Goal: Task Accomplishment & Management: Complete application form

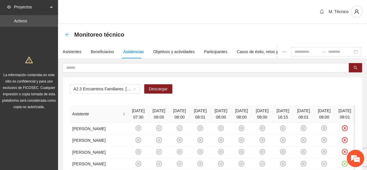
click at [67, 34] on icon "arrow-left" at bounding box center [67, 34] width 5 height 5
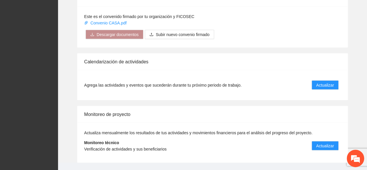
scroll to position [543, 0]
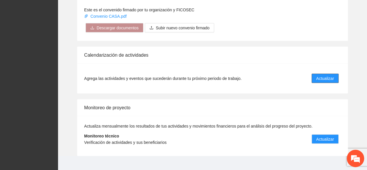
click at [328, 75] on span "Actualizar" at bounding box center [325, 78] width 18 height 6
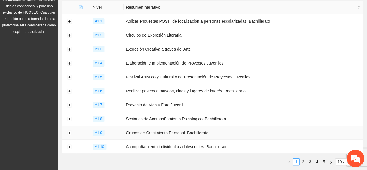
scroll to position [87, 0]
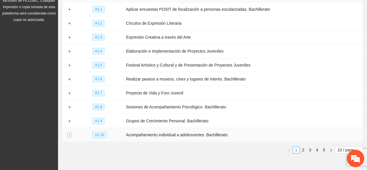
click at [70, 94] on button "Expand row" at bounding box center [69, 134] width 5 height 5
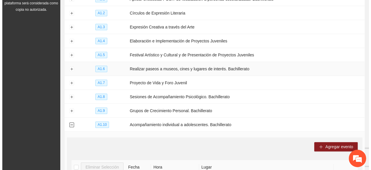
scroll to position [143, 0]
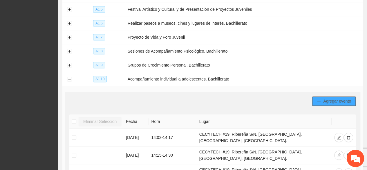
click at [320, 94] on icon "plus" at bounding box center [319, 101] width 4 height 4
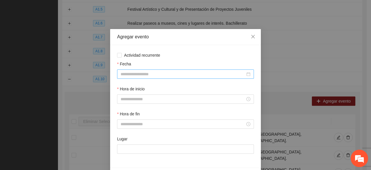
click at [133, 73] on input "Fecha" at bounding box center [183, 74] width 125 height 6
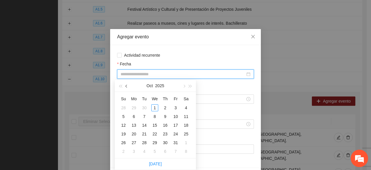
click at [126, 85] on span "button" at bounding box center [126, 86] width 3 height 3
type input "**********"
click at [153, 94] on div "10" at bounding box center [154, 116] width 7 height 7
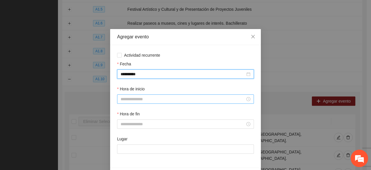
click at [130, 94] on input "Hora de inicio" at bounding box center [183, 99] width 125 height 6
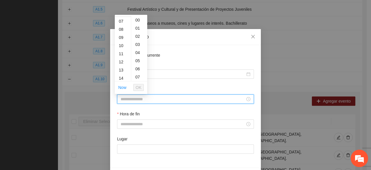
scroll to position [58, 0]
click at [121, 75] on div "14" at bounding box center [123, 76] width 16 height 8
click at [139, 54] on div "04" at bounding box center [139, 52] width 16 height 8
type input "*****"
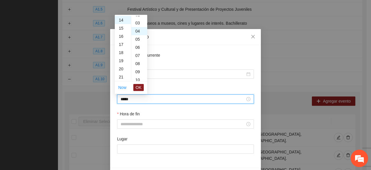
scroll to position [32, 0]
click at [139, 86] on span "OK" at bounding box center [139, 87] width 6 height 6
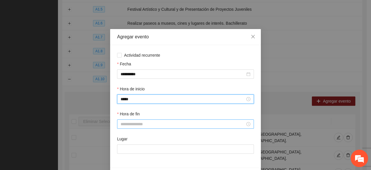
click at [126, 94] on input "Hora de fin" at bounding box center [183, 124] width 125 height 6
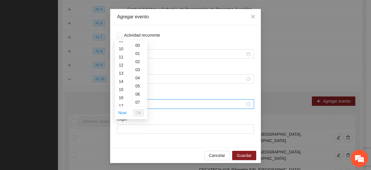
scroll to position [87, 0]
drag, startPoint x: 120, startPoint y: 71, endPoint x: 123, endPoint y: 71, distance: 3.2
click at [121, 71] on div "14" at bounding box center [123, 72] width 16 height 8
click at [137, 64] on div "24" at bounding box center [139, 66] width 16 height 8
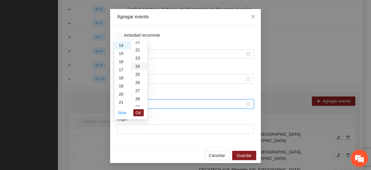
type input "*****"
click at [139, 94] on span "OK" at bounding box center [139, 112] width 6 height 6
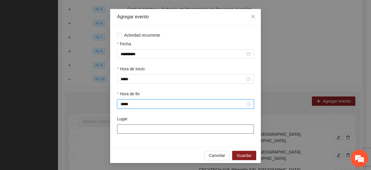
click at [134, 94] on input "Lugar" at bounding box center [185, 128] width 137 height 9
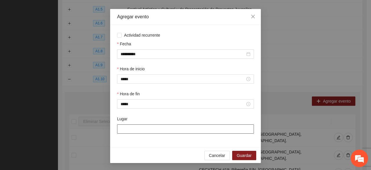
type input "**********"
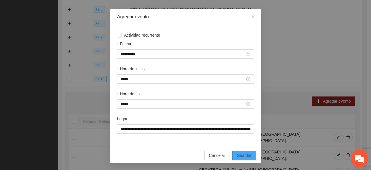
click at [243, 94] on span "Guardar" at bounding box center [244, 155] width 15 height 6
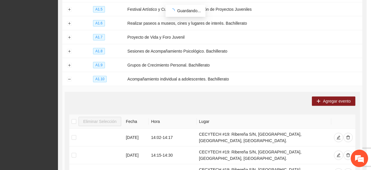
scroll to position [0, 0]
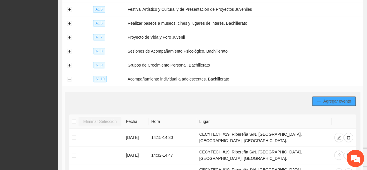
click at [318, 94] on icon "plus" at bounding box center [319, 101] width 4 height 4
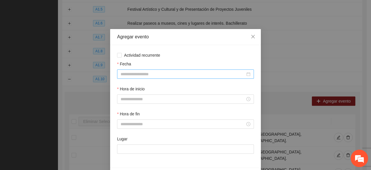
click at [158, 72] on input "Fecha" at bounding box center [183, 74] width 125 height 6
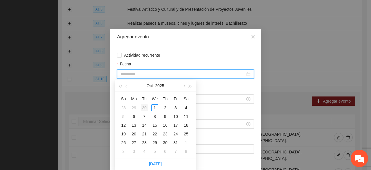
type input "**********"
click at [127, 87] on span "button" at bounding box center [126, 86] width 3 height 3
type input "**********"
click at [156, 94] on div "10" at bounding box center [154, 116] width 7 height 7
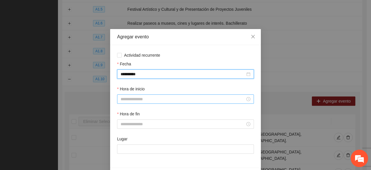
click at [130, 94] on input "Hora de inicio" at bounding box center [183, 99] width 125 height 6
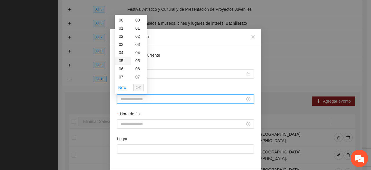
scroll to position [58, 0]
click at [122, 74] on div "14" at bounding box center [123, 76] width 16 height 8
click at [136, 63] on div "34" at bounding box center [139, 64] width 16 height 8
type input "*****"
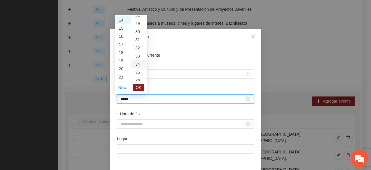
scroll to position [276, 0]
click at [139, 84] on span "OK" at bounding box center [139, 87] width 6 height 6
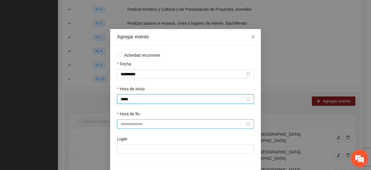
click at [134, 94] on input "Hora de fin" at bounding box center [183, 124] width 125 height 6
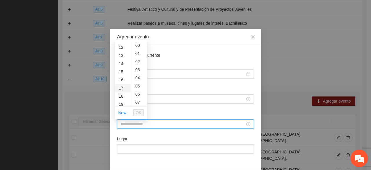
scroll to position [87, 0]
click at [120, 68] on div "14" at bounding box center [123, 72] width 16 height 8
click at [135, 76] on div "54" at bounding box center [139, 78] width 16 height 8
type input "*****"
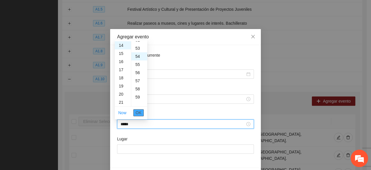
scroll to position [438, 0]
click at [139, 94] on span "OK" at bounding box center [139, 112] width 6 height 6
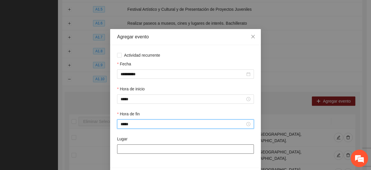
click at [134, 94] on input "Lugar" at bounding box center [185, 148] width 137 height 9
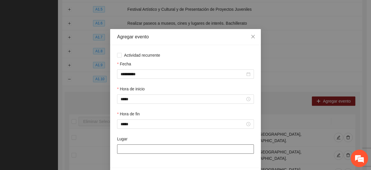
type input "**********"
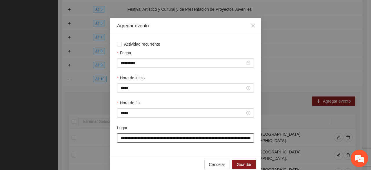
scroll to position [20, 0]
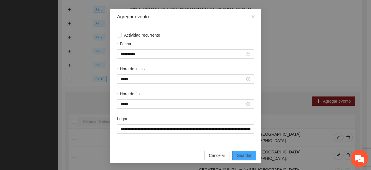
click at [237, 94] on span "Guardar" at bounding box center [244, 155] width 15 height 6
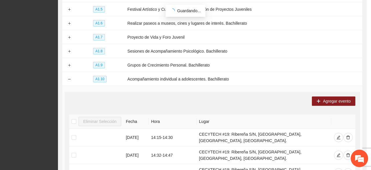
scroll to position [0, 0]
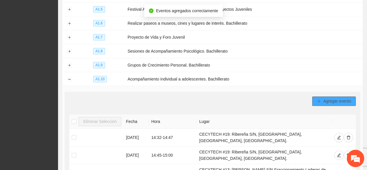
click at [317, 94] on icon "plus" at bounding box center [319, 101] width 4 height 4
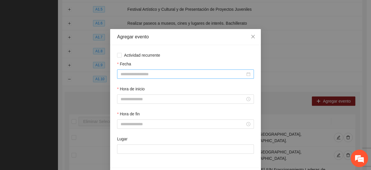
click at [138, 73] on input "Fecha" at bounding box center [183, 74] width 125 height 6
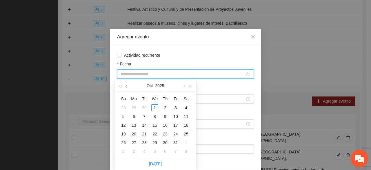
click at [127, 86] on span "button" at bounding box center [126, 86] width 3 height 3
type input "**********"
click at [154, 94] on div "10" at bounding box center [154, 116] width 7 height 7
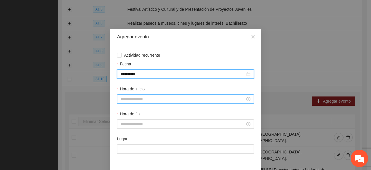
click at [141, 94] on input "Hora de inicio" at bounding box center [183, 99] width 125 height 6
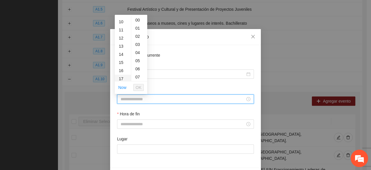
scroll to position [87, 0]
click at [121, 54] on div "15" at bounding box center [123, 55] width 16 height 8
click at [136, 51] on div "04" at bounding box center [139, 52] width 16 height 8
type input "*****"
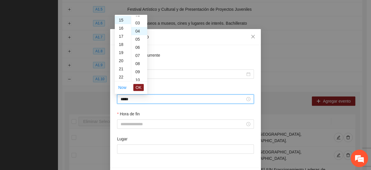
scroll to position [32, 0]
click at [138, 87] on span "OK" at bounding box center [139, 87] width 6 height 6
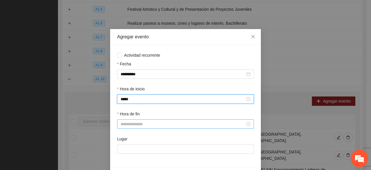
click at [134, 94] on div "Hora de fin" at bounding box center [185, 122] width 139 height 25
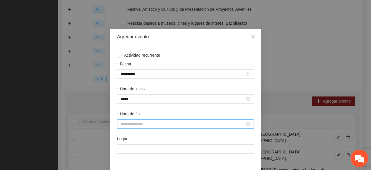
click at [133, 94] on input "Hora de fin" at bounding box center [183, 124] width 125 height 6
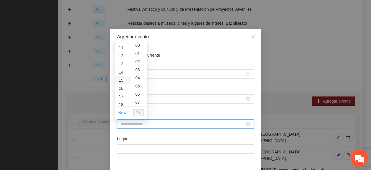
click at [123, 77] on div "15" at bounding box center [123, 80] width 16 height 8
click at [138, 94] on div "24" at bounding box center [139, 95] width 16 height 8
type input "*****"
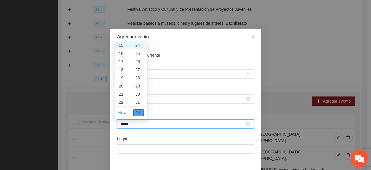
click at [137, 94] on span "OK" at bounding box center [139, 112] width 6 height 6
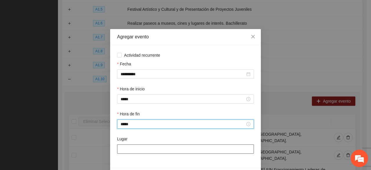
click at [130, 94] on input "Lugar" at bounding box center [185, 148] width 137 height 9
type input "**********"
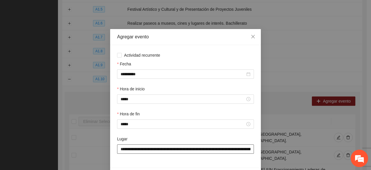
scroll to position [20, 0]
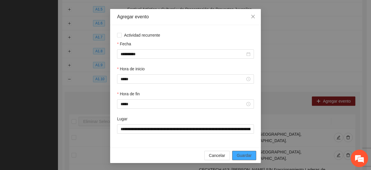
click at [237, 94] on span "Guardar" at bounding box center [244, 155] width 15 height 6
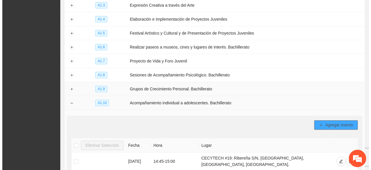
scroll to position [114, 0]
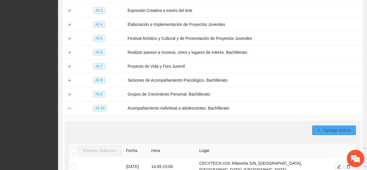
click at [330, 94] on span "Agregar evento" at bounding box center [337, 130] width 28 height 6
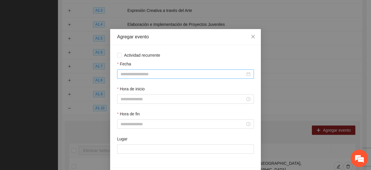
click at [125, 71] on input "Fecha" at bounding box center [183, 74] width 125 height 6
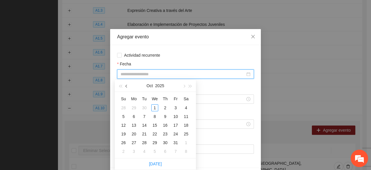
click at [126, 86] on span "button" at bounding box center [126, 86] width 3 height 3
type input "**********"
click at [153, 94] on div "24" at bounding box center [154, 133] width 7 height 7
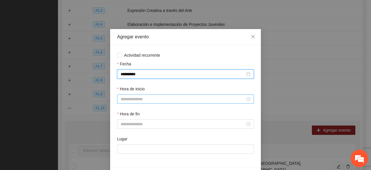
click at [124, 94] on input "Hora de inicio" at bounding box center [183, 99] width 125 height 6
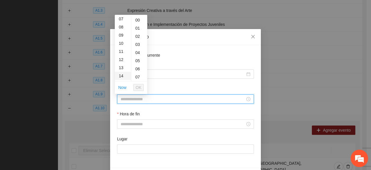
click at [120, 74] on div "14" at bounding box center [123, 76] width 16 height 8
drag, startPoint x: 137, startPoint y: 53, endPoint x: 142, endPoint y: 72, distance: 20.0
click at [137, 53] on div "04" at bounding box center [139, 52] width 16 height 8
type input "*****"
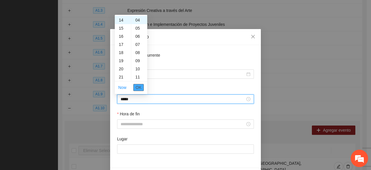
click at [139, 87] on span "OK" at bounding box center [139, 87] width 6 height 6
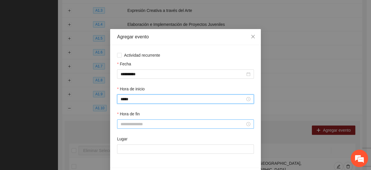
click at [133, 94] on input "Hora de fin" at bounding box center [183, 124] width 125 height 6
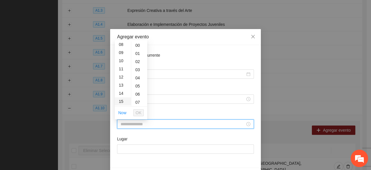
scroll to position [87, 0]
click at [120, 70] on div "14" at bounding box center [123, 72] width 16 height 8
click at [136, 94] on div "24" at bounding box center [139, 95] width 16 height 8
type input "*****"
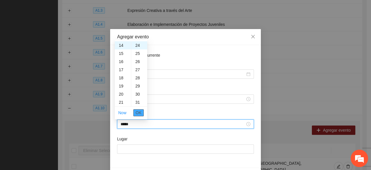
scroll to position [195, 0]
drag, startPoint x: 140, startPoint y: 110, endPoint x: 136, endPoint y: 109, distance: 3.8
click at [136, 94] on span "OK" at bounding box center [139, 112] width 6 height 6
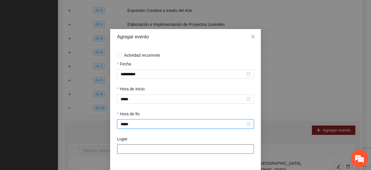
click at [145, 94] on input "Lugar" at bounding box center [185, 148] width 137 height 9
type input "**********"
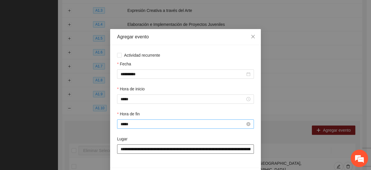
scroll to position [20, 0]
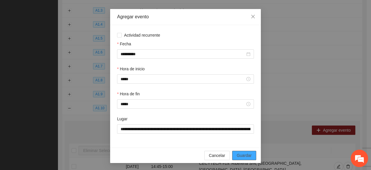
click at [244, 94] on span "Guardar" at bounding box center [244, 155] width 15 height 6
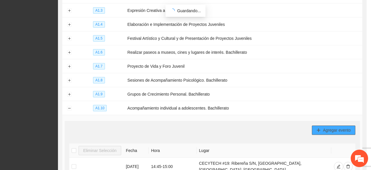
scroll to position [0, 0]
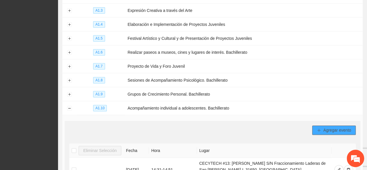
click at [323, 94] on span "Agregar evento" at bounding box center [337, 130] width 28 height 6
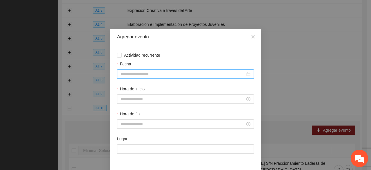
click at [136, 74] on input "Fecha" at bounding box center [183, 74] width 125 height 6
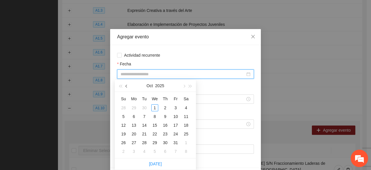
click at [125, 87] on button "button" at bounding box center [126, 86] width 6 height 12
type input "**********"
click at [155, 94] on div "24" at bounding box center [154, 133] width 7 height 7
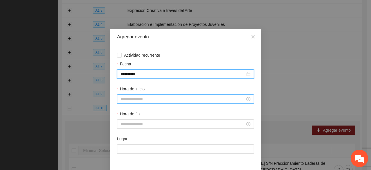
click at [132, 94] on input "Hora de inicio" at bounding box center [183, 99] width 125 height 6
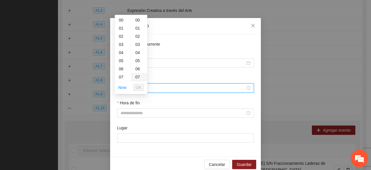
scroll to position [20, 0]
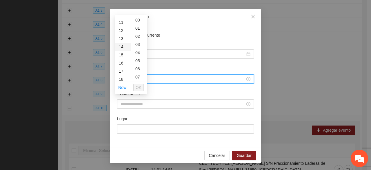
click at [119, 46] on div "14" at bounding box center [123, 47] width 16 height 8
drag, startPoint x: 137, startPoint y: 63, endPoint x: 139, endPoint y: 80, distance: 17.5
click at [137, 63] on div "34" at bounding box center [139, 64] width 16 height 8
type input "*****"
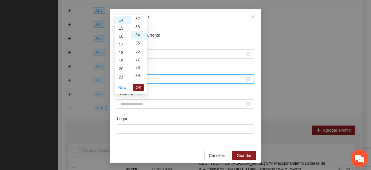
scroll to position [276, 0]
click at [138, 87] on span "OK" at bounding box center [139, 87] width 6 height 6
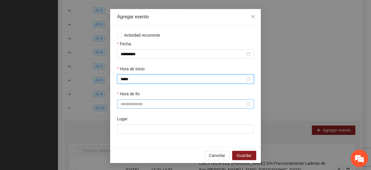
click at [136, 94] on input "Hora de fin" at bounding box center [183, 104] width 125 height 6
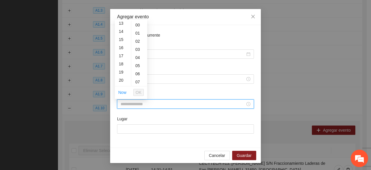
scroll to position [116, 0]
click at [119, 22] on div "14" at bounding box center [123, 23] width 16 height 8
click at [136, 57] on div "54" at bounding box center [139, 57] width 16 height 8
type input "*****"
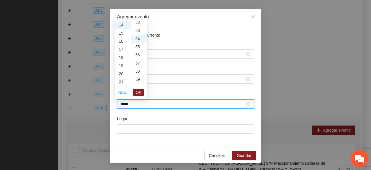
scroll to position [438, 0]
click at [139, 91] on span "OK" at bounding box center [139, 92] width 6 height 6
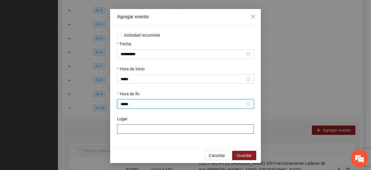
click at [147, 94] on input "Lugar" at bounding box center [185, 128] width 137 height 9
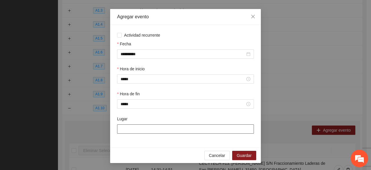
type input "**********"
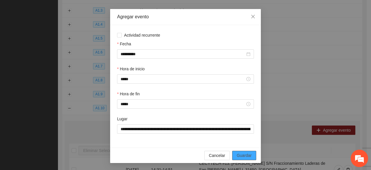
click at [235, 94] on button "Guardar" at bounding box center [244, 154] width 24 height 9
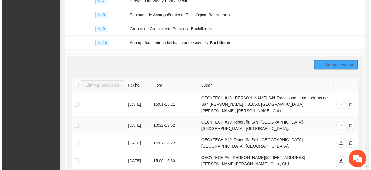
scroll to position [201, 0]
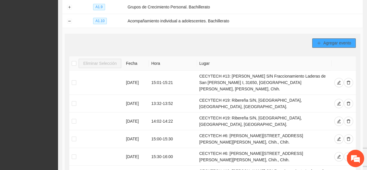
click at [319, 41] on icon "plus" at bounding box center [319, 43] width 4 height 4
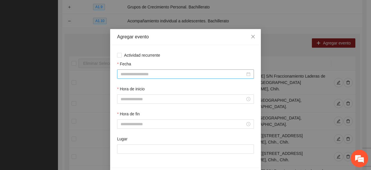
click at [138, 74] on input "Fecha" at bounding box center [183, 74] width 125 height 6
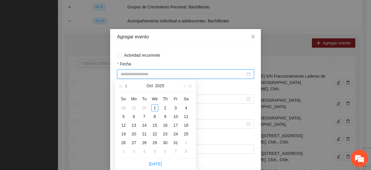
click at [127, 86] on span "button" at bounding box center [126, 86] width 3 height 3
type input "**********"
click at [145, 94] on div "9" at bounding box center [144, 116] width 7 height 7
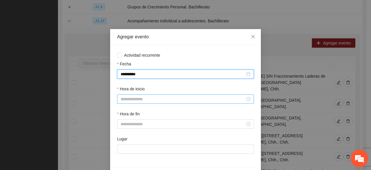
click at [128, 94] on input "Hora de inicio" at bounding box center [183, 99] width 125 height 6
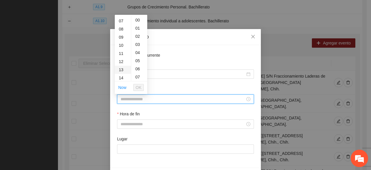
scroll to position [58, 0]
click at [122, 74] on div "14" at bounding box center [123, 76] width 16 height 8
click at [137, 54] on div "04" at bounding box center [139, 52] width 16 height 8
type input "*****"
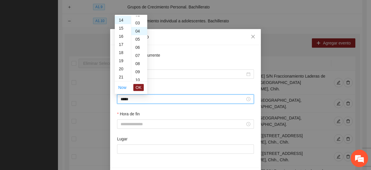
scroll to position [32, 0]
click at [139, 85] on span "OK" at bounding box center [139, 87] width 6 height 6
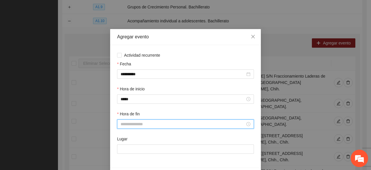
drag, startPoint x: 132, startPoint y: 125, endPoint x: 130, endPoint y: 123, distance: 3.4
click at [131, 94] on input "Hora de fin" at bounding box center [183, 124] width 125 height 6
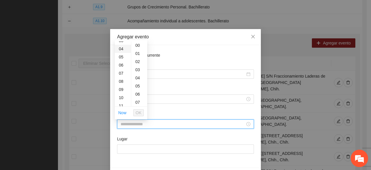
scroll to position [58, 0]
click at [119, 94] on div "14" at bounding box center [123, 101] width 16 height 8
click at [138, 94] on div "24" at bounding box center [139, 95] width 16 height 8
type input "*****"
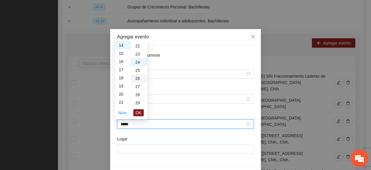
scroll to position [195, 0]
click at [139, 94] on span "OK" at bounding box center [139, 112] width 6 height 6
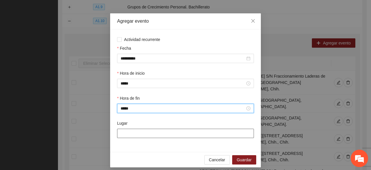
scroll to position [20, 0]
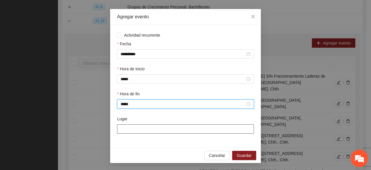
click at [138, 94] on input "Lugar" at bounding box center [185, 128] width 137 height 9
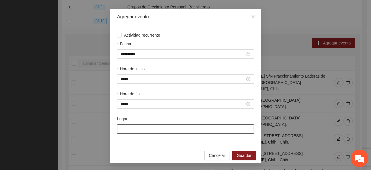
type input "**********"
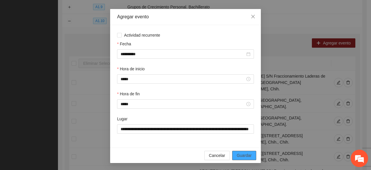
click at [243, 94] on span "Guardar" at bounding box center [244, 155] width 15 height 6
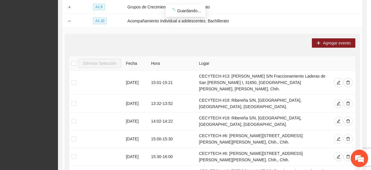
scroll to position [0, 0]
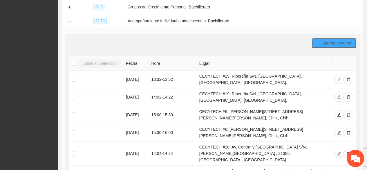
click at [329, 42] on span "Agregar evento" at bounding box center [337, 43] width 28 height 6
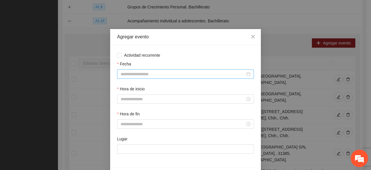
click at [179, 73] on input "Fecha" at bounding box center [183, 74] width 125 height 6
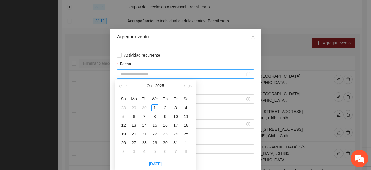
click at [127, 86] on span "button" at bounding box center [126, 86] width 3 height 3
type input "**********"
click at [144, 94] on div "9" at bounding box center [144, 116] width 7 height 7
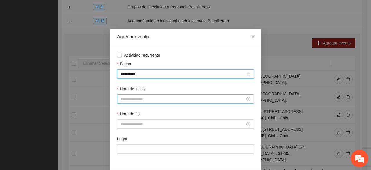
click at [131, 94] on input "Hora de inicio" at bounding box center [183, 99] width 125 height 6
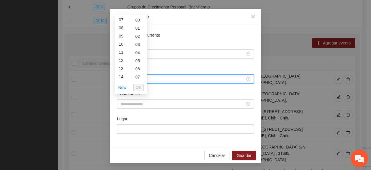
scroll to position [58, 0]
click at [121, 75] on div "14" at bounding box center [123, 76] width 16 height 8
click at [139, 54] on div "33" at bounding box center [139, 56] width 16 height 8
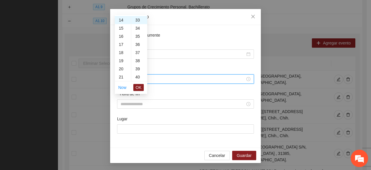
drag, startPoint x: 138, startPoint y: 87, endPoint x: 140, endPoint y: 95, distance: 7.8
click at [138, 87] on span "OK" at bounding box center [139, 87] width 6 height 6
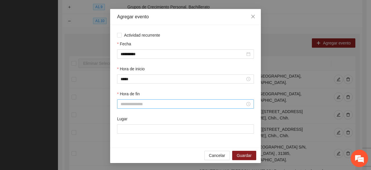
click at [137, 94] on div at bounding box center [185, 103] width 137 height 9
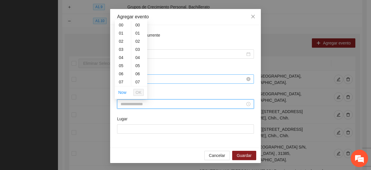
click at [161, 77] on input "*****" at bounding box center [183, 79] width 125 height 6
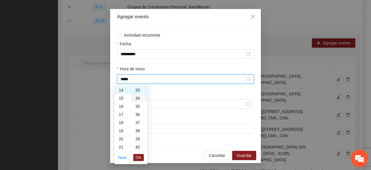
click at [138, 94] on div "34" at bounding box center [139, 98] width 16 height 8
type input "*****"
click at [138, 94] on span "OK" at bounding box center [139, 157] width 6 height 6
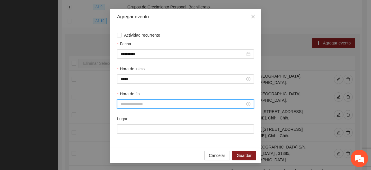
click at [130, 94] on input "Hora de fin" at bounding box center [183, 104] width 125 height 6
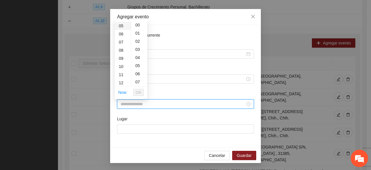
scroll to position [87, 0]
click at [123, 52] on div "14" at bounding box center [123, 52] width 16 height 8
click at [138, 58] on div "54" at bounding box center [139, 57] width 16 height 8
type input "*****"
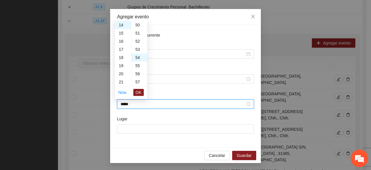
scroll to position [438, 0]
click at [140, 92] on span "OK" at bounding box center [139, 92] width 6 height 6
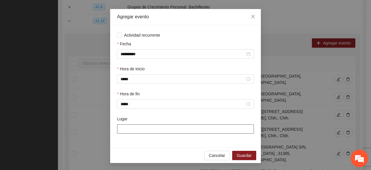
drag, startPoint x: 143, startPoint y: 127, endPoint x: 141, endPoint y: 123, distance: 4.4
click at [142, 94] on input "Lugar" at bounding box center [185, 128] width 137 height 9
type input "**********"
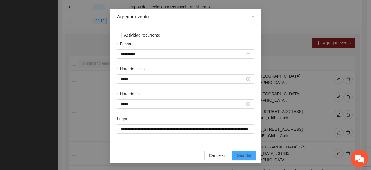
click at [239, 94] on span "Guardar" at bounding box center [244, 155] width 15 height 6
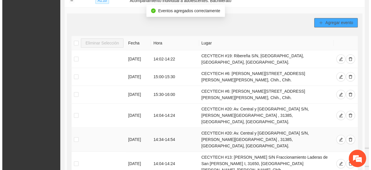
scroll to position [230, 0]
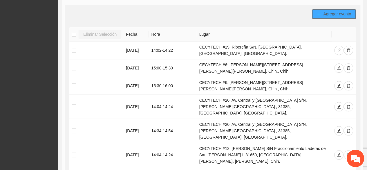
click at [336, 12] on span "Agregar evento" at bounding box center [337, 14] width 28 height 6
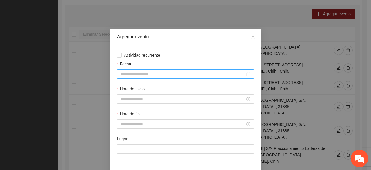
click at [139, 72] on input "Fecha" at bounding box center [183, 74] width 125 height 6
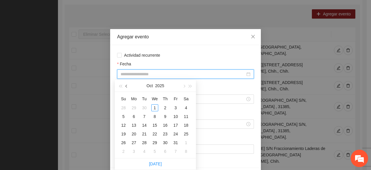
click at [125, 88] on button "button" at bounding box center [126, 86] width 6 height 12
type input "**********"
click at [143, 94] on div "9" at bounding box center [144, 116] width 7 height 7
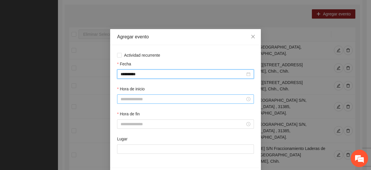
click at [131, 94] on input "Hora de inicio" at bounding box center [183, 99] width 125 height 6
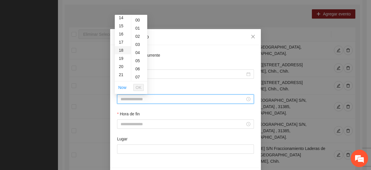
scroll to position [87, 0]
click at [121, 55] on div "15" at bounding box center [123, 55] width 16 height 8
click at [136, 76] on div "14" at bounding box center [139, 76] width 16 height 8
type input "*****"
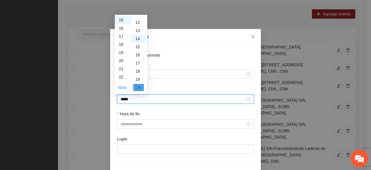
scroll to position [114, 0]
click at [140, 88] on span "OK" at bounding box center [139, 87] width 6 height 6
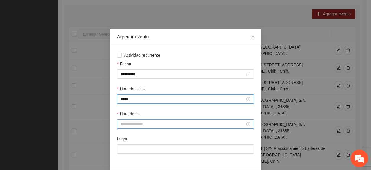
click at [132, 94] on input "Hora de fin" at bounding box center [183, 124] width 125 height 6
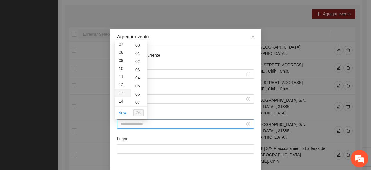
scroll to position [87, 0]
click at [121, 79] on div "15" at bounding box center [123, 80] width 16 height 8
click at [134, 58] on div "34" at bounding box center [139, 60] width 16 height 8
type input "*****"
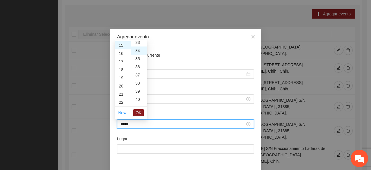
scroll to position [276, 0]
click at [139, 94] on span "OK" at bounding box center [139, 112] width 6 height 6
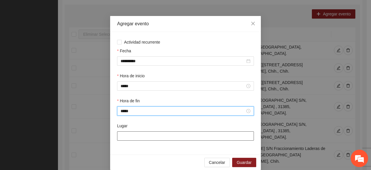
scroll to position [20, 0]
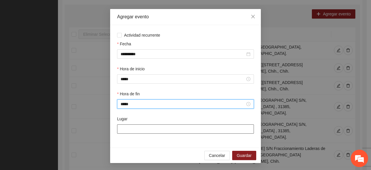
click at [144, 94] on input "Lugar" at bounding box center [185, 128] width 137 height 9
type input "**********"
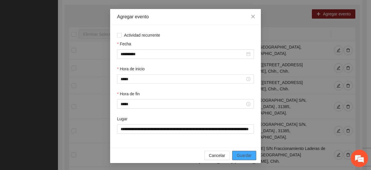
click at [247, 94] on span "Guardar" at bounding box center [244, 155] width 15 height 6
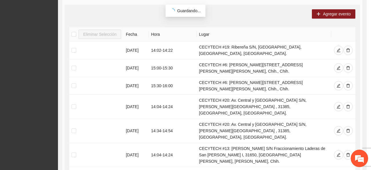
scroll to position [0, 0]
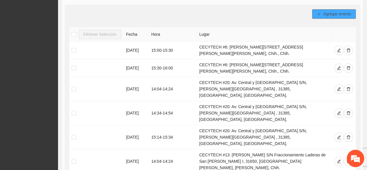
click at [328, 11] on span "Agregar evento" at bounding box center [337, 14] width 28 height 6
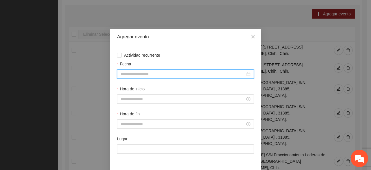
click at [161, 71] on input "Fecha" at bounding box center [183, 74] width 125 height 6
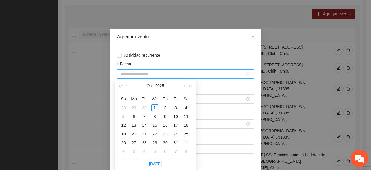
click at [128, 85] on button "button" at bounding box center [126, 86] width 6 height 12
type input "**********"
click at [146, 94] on div "23" at bounding box center [144, 133] width 7 height 7
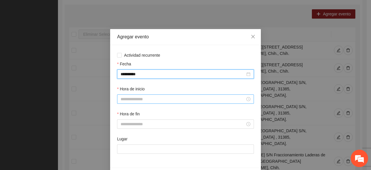
click at [136, 94] on input "Hora de inicio" at bounding box center [183, 99] width 125 height 6
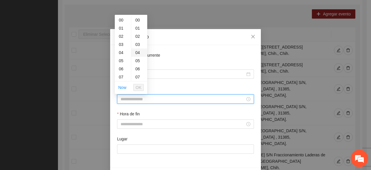
scroll to position [29, 0]
click at [120, 76] on div "14" at bounding box center [123, 76] width 16 height 8
click at [135, 53] on div "04" at bounding box center [139, 52] width 16 height 8
type input "*****"
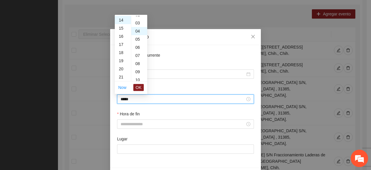
scroll to position [32, 0]
click at [136, 86] on span "OK" at bounding box center [139, 87] width 6 height 6
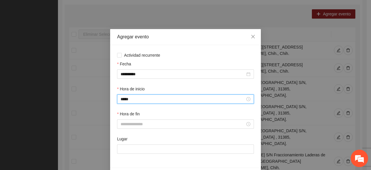
click at [126, 94] on div "Hora de fin" at bounding box center [185, 122] width 139 height 25
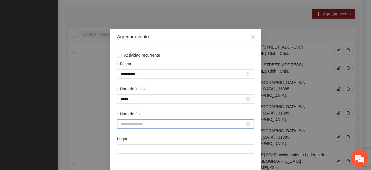
click at [127, 94] on input "Hora de fin" at bounding box center [183, 124] width 125 height 6
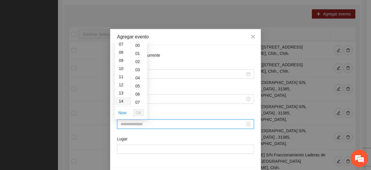
click at [118, 94] on div "14" at bounding box center [123, 101] width 16 height 8
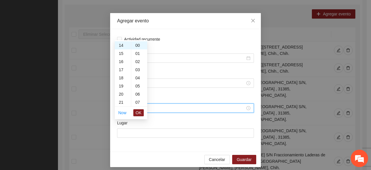
scroll to position [20, 0]
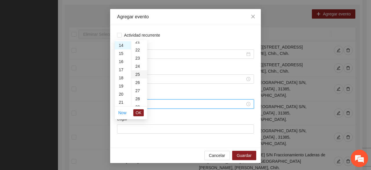
drag, startPoint x: 135, startPoint y: 65, endPoint x: 133, endPoint y: 68, distance: 3.2
click at [134, 65] on div "24" at bounding box center [139, 66] width 16 height 8
type input "*****"
click at [135, 94] on button "OK" at bounding box center [138, 112] width 10 height 7
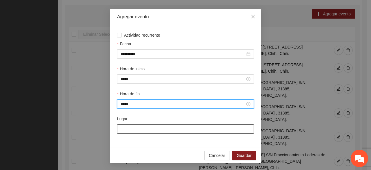
click at [140, 94] on input "Lugar" at bounding box center [185, 128] width 137 height 9
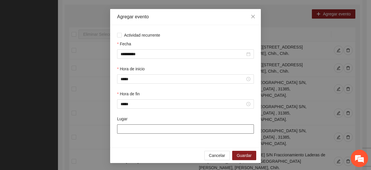
type input "**********"
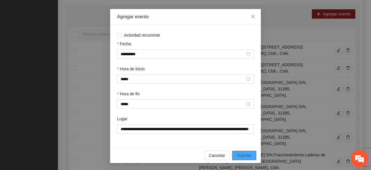
click at [237, 94] on span "Guardar" at bounding box center [244, 155] width 15 height 6
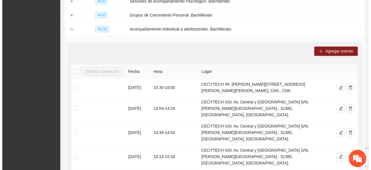
scroll to position [172, 0]
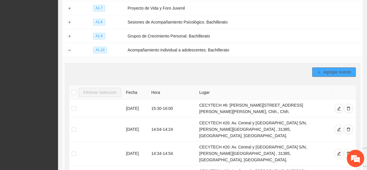
click at [324, 69] on span "Agregar evento" at bounding box center [337, 72] width 28 height 6
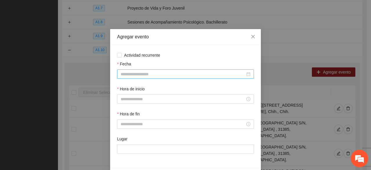
click at [146, 72] on input "Fecha" at bounding box center [183, 74] width 125 height 6
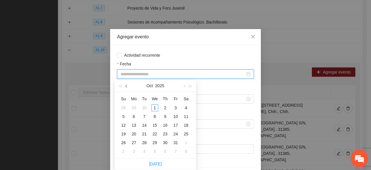
click at [127, 86] on span "button" at bounding box center [126, 86] width 3 height 3
type input "**********"
click at [144, 94] on div "23" at bounding box center [144, 133] width 7 height 7
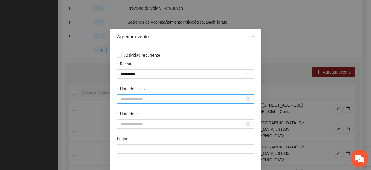
drag, startPoint x: 138, startPoint y: 100, endPoint x: 134, endPoint y: 102, distance: 4.2
click at [138, 94] on input "Hora de inicio" at bounding box center [183, 99] width 125 height 6
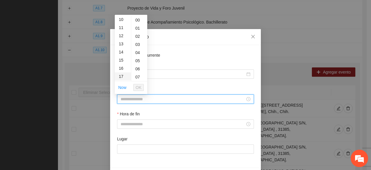
scroll to position [87, 0]
click at [121, 47] on div "14" at bounding box center [123, 47] width 16 height 8
click at [139, 62] on div "34" at bounding box center [139, 64] width 16 height 8
type input "*****"
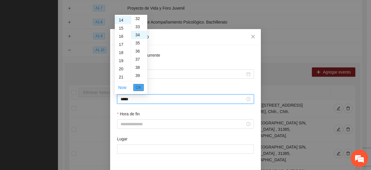
scroll to position [276, 0]
click at [141, 89] on span "OK" at bounding box center [139, 87] width 6 height 6
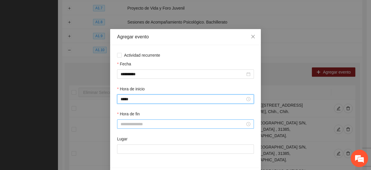
click at [148, 94] on input "Hora de fin" at bounding box center [183, 124] width 125 height 6
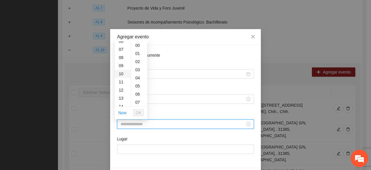
scroll to position [58, 0]
click at [121, 94] on div "14" at bounding box center [123, 101] width 16 height 8
click at [139, 77] on div "54" at bounding box center [139, 78] width 16 height 8
type input "*****"
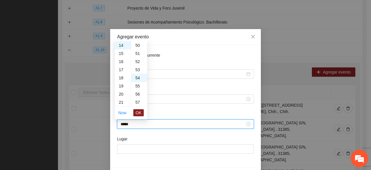
scroll to position [438, 0]
click at [139, 94] on span "OK" at bounding box center [139, 112] width 6 height 6
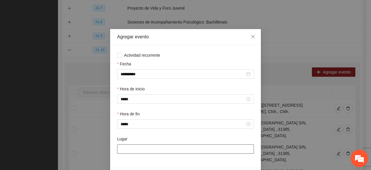
click at [133, 94] on input "Lugar" at bounding box center [185, 148] width 137 height 9
type input "**********"
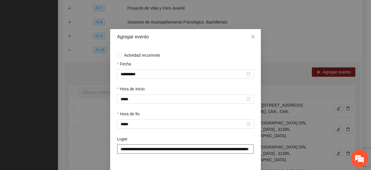
scroll to position [20, 0]
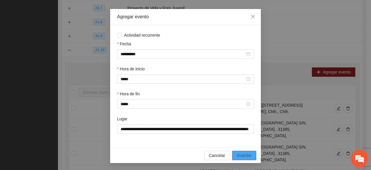
click at [239, 94] on span "Guardar" at bounding box center [244, 155] width 15 height 6
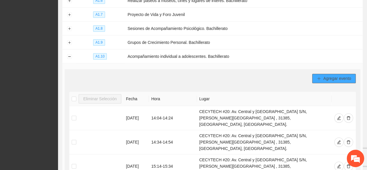
scroll to position [174, 0]
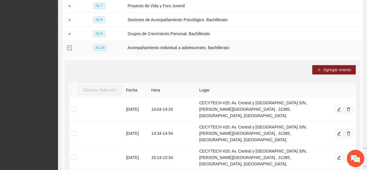
click at [70, 46] on button "Collapse row" at bounding box center [69, 48] width 5 height 5
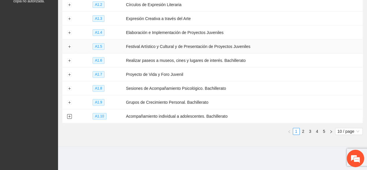
scroll to position [103, 0]
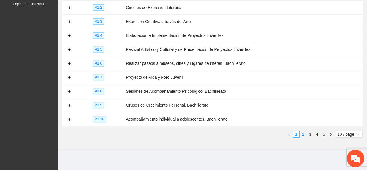
click at [304, 94] on link "2" at bounding box center [303, 134] width 6 height 6
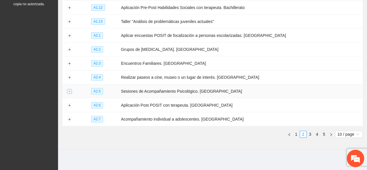
click at [69, 89] on button "Expand row" at bounding box center [69, 91] width 5 height 5
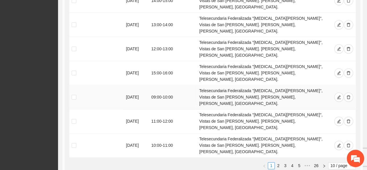
scroll to position [345, 0]
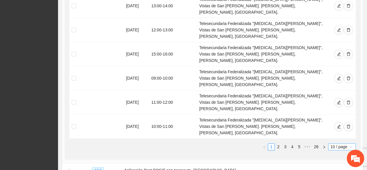
click at [340, 94] on span "10 / page" at bounding box center [341, 146] width 23 height 6
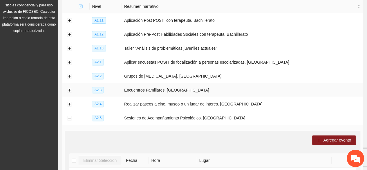
scroll to position [87, 0]
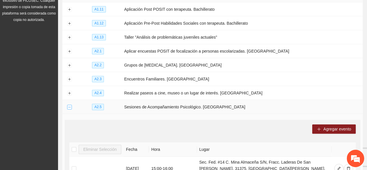
click at [68, 94] on button "Collapse row" at bounding box center [69, 107] width 5 height 5
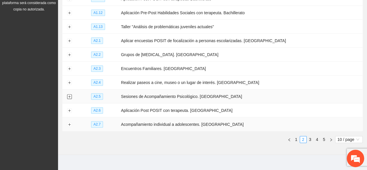
scroll to position [103, 0]
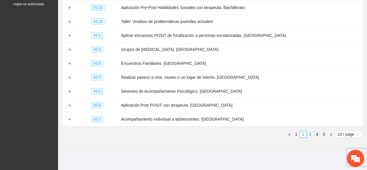
click at [311, 94] on link "3" at bounding box center [310, 134] width 6 height 6
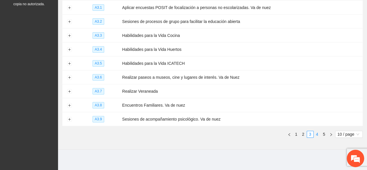
click at [317, 94] on link "4" at bounding box center [317, 134] width 6 height 6
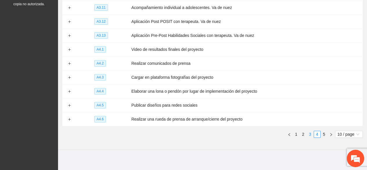
click at [307, 94] on link "3" at bounding box center [310, 134] width 6 height 6
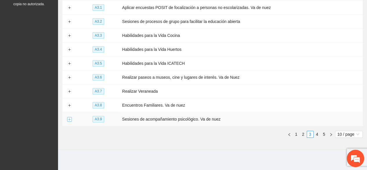
click at [69, 94] on button "Expand row" at bounding box center [69, 119] width 5 height 5
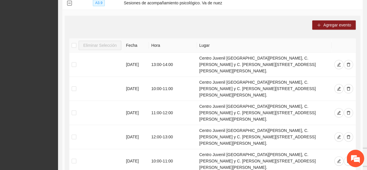
scroll to position [334, 0]
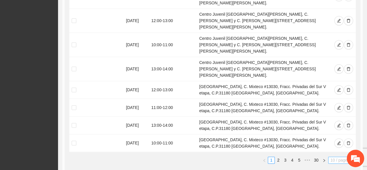
click at [343, 94] on span "10 / page" at bounding box center [341, 160] width 23 height 6
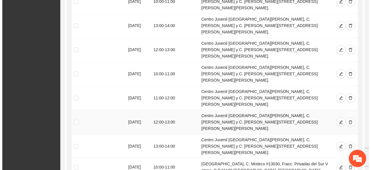
scroll to position [190, 0]
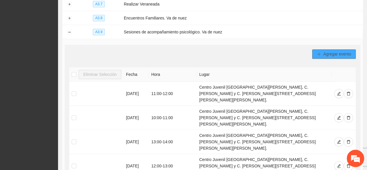
click at [338, 51] on span "Agregar evento" at bounding box center [337, 54] width 28 height 6
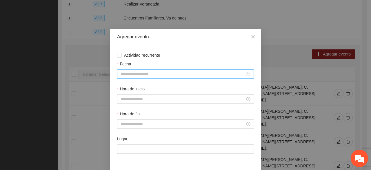
click at [138, 71] on input "Fecha" at bounding box center [183, 74] width 125 height 6
type input "**********"
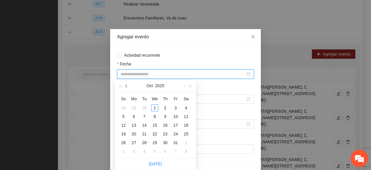
click at [127, 88] on button "button" at bounding box center [126, 86] width 6 height 12
type input "**********"
click at [132, 94] on div "8" at bounding box center [133, 116] width 7 height 7
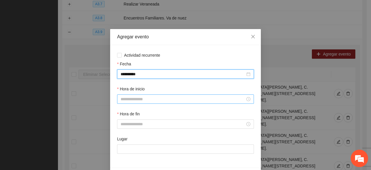
click at [119, 94] on div at bounding box center [185, 98] width 137 height 9
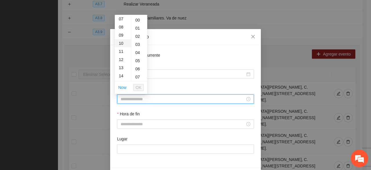
click at [121, 41] on div "10" at bounding box center [123, 43] width 16 height 8
type input "*****"
click at [138, 88] on span "OK" at bounding box center [139, 87] width 6 height 6
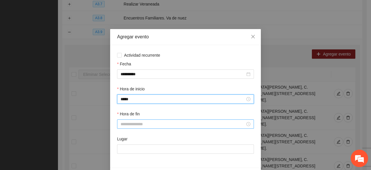
drag, startPoint x: 133, startPoint y: 126, endPoint x: 133, endPoint y: 123, distance: 3.2
click at [133, 94] on input "Hora de fin" at bounding box center [183, 124] width 125 height 6
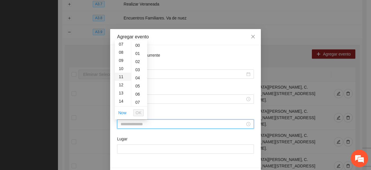
click at [123, 77] on div "11" at bounding box center [123, 76] width 16 height 8
type input "*****"
click at [139, 94] on span "OK" at bounding box center [139, 112] width 6 height 6
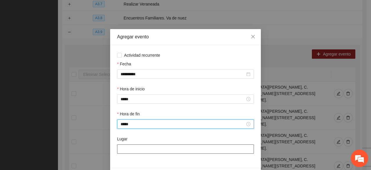
click at [133, 94] on input "Lugar" at bounding box center [185, 148] width 137 height 9
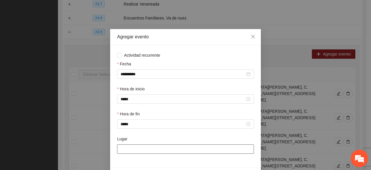
type input "**********"
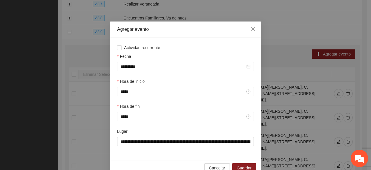
scroll to position [20, 0]
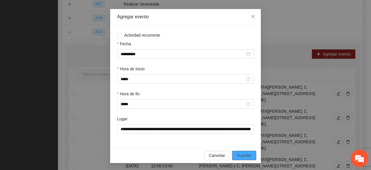
click at [246, 94] on span "Guardar" at bounding box center [244, 155] width 15 height 6
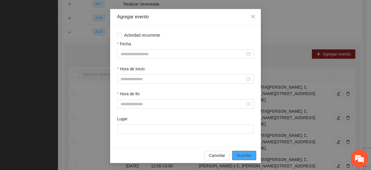
scroll to position [0, 0]
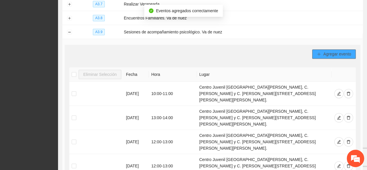
click at [323, 53] on span "Agregar evento" at bounding box center [337, 54] width 28 height 6
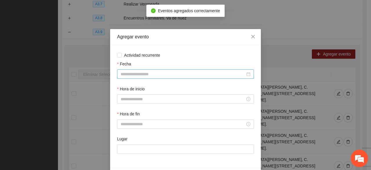
click at [129, 74] on input "Fecha" at bounding box center [183, 74] width 125 height 6
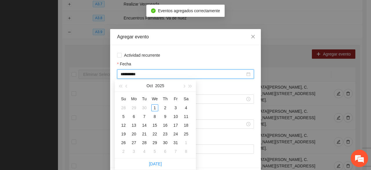
type input "**********"
click at [127, 85] on span "button" at bounding box center [126, 86] width 3 height 3
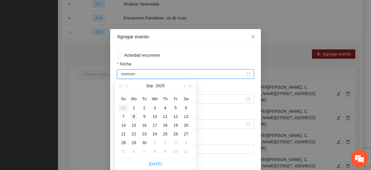
type input "**********"
click at [135, 94] on div "8" at bounding box center [133, 116] width 7 height 7
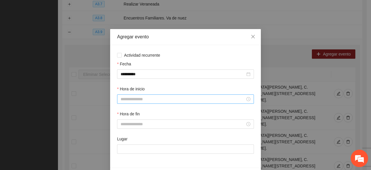
click at [127, 94] on div at bounding box center [185, 98] width 137 height 9
click at [123, 94] on div at bounding box center [185, 98] width 137 height 9
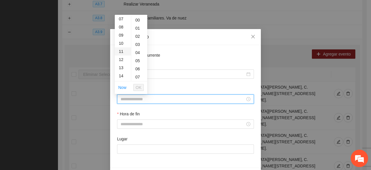
drag, startPoint x: 120, startPoint y: 50, endPoint x: 137, endPoint y: 105, distance: 57.0
click at [120, 50] on div "11" at bounding box center [123, 51] width 16 height 8
type input "*****"
click at [138, 86] on span "OK" at bounding box center [139, 87] width 6 height 6
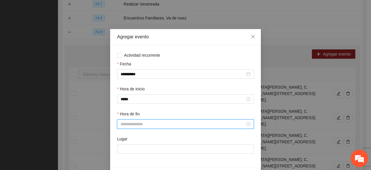
drag, startPoint x: 128, startPoint y: 123, endPoint x: 126, endPoint y: 99, distance: 23.5
click at [127, 94] on input "Hora de fin" at bounding box center [183, 124] width 125 height 6
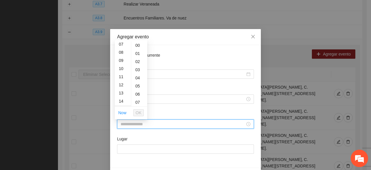
drag, startPoint x: 122, startPoint y: 83, endPoint x: 125, endPoint y: 95, distance: 12.4
click at [122, 83] on div "12" at bounding box center [123, 85] width 16 height 8
type input "*****"
drag, startPoint x: 136, startPoint y: 112, endPoint x: 135, endPoint y: 128, distance: 16.8
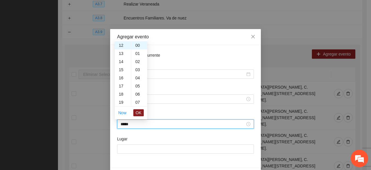
click at [135, 94] on button "OK" at bounding box center [138, 112] width 10 height 7
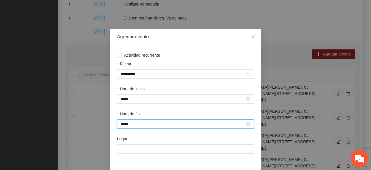
click at [131, 94] on div "Lugar" at bounding box center [185, 147] width 139 height 25
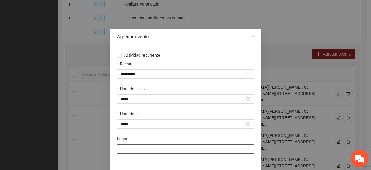
click at [130, 94] on input "Lugar" at bounding box center [185, 148] width 137 height 9
type input "**********"
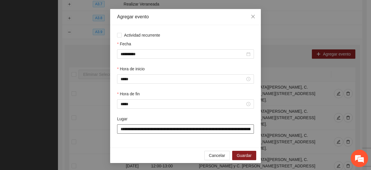
scroll to position [20, 0]
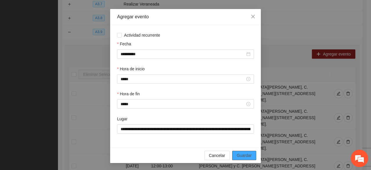
click at [239, 94] on span "Guardar" at bounding box center [244, 155] width 15 height 6
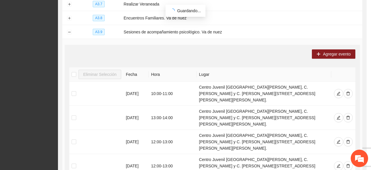
scroll to position [0, 0]
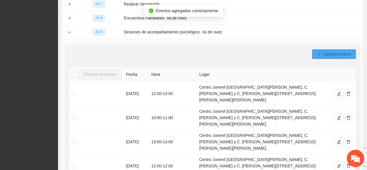
click at [323, 51] on span "Agregar evento" at bounding box center [337, 54] width 28 height 6
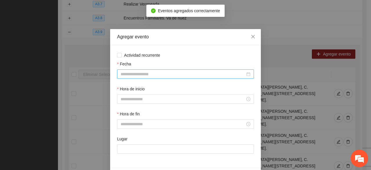
click at [144, 76] on input "Fecha" at bounding box center [183, 74] width 125 height 6
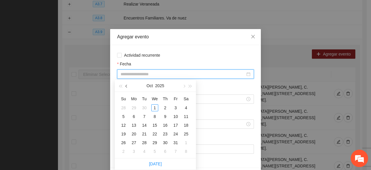
drag, startPoint x: 125, startPoint y: 84, endPoint x: 128, endPoint y: 90, distance: 7.1
click at [125, 84] on button "button" at bounding box center [126, 86] width 6 height 12
type input "**********"
click at [145, 94] on div "9" at bounding box center [144, 116] width 7 height 7
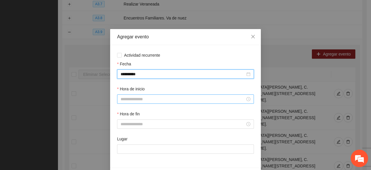
click at [132, 94] on input "Hora de inicio" at bounding box center [183, 99] width 125 height 6
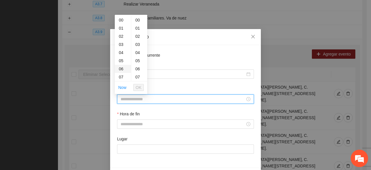
scroll to position [58, 0]
click at [121, 42] on div "10" at bounding box center [123, 43] width 16 height 8
type input "*****"
drag, startPoint x: 136, startPoint y: 87, endPoint x: 133, endPoint y: 103, distance: 15.9
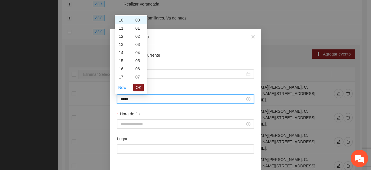
click at [136, 87] on button "OK" at bounding box center [138, 87] width 10 height 7
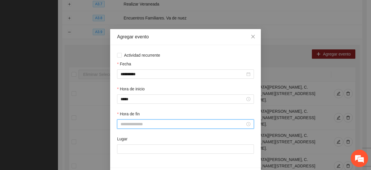
drag, startPoint x: 129, startPoint y: 127, endPoint x: 127, endPoint y: 109, distance: 17.9
click at [128, 94] on input "Hora de fin" at bounding box center [183, 124] width 125 height 6
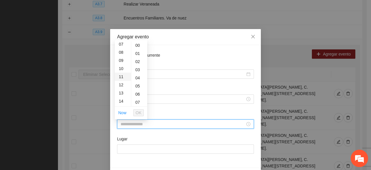
click at [124, 77] on div "11" at bounding box center [123, 76] width 16 height 8
type input "*****"
click at [136, 94] on span "OK" at bounding box center [139, 112] width 6 height 6
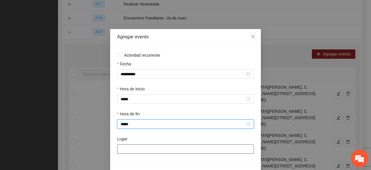
click at [132, 94] on input "Lugar" at bounding box center [185, 148] width 137 height 9
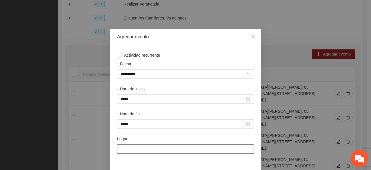
type input "**********"
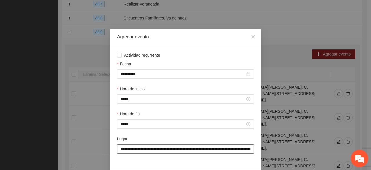
scroll to position [20, 0]
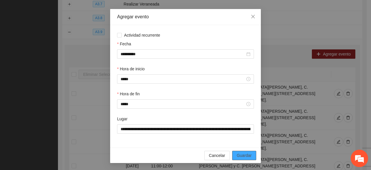
click at [241, 94] on span "Guardar" at bounding box center [244, 155] width 15 height 6
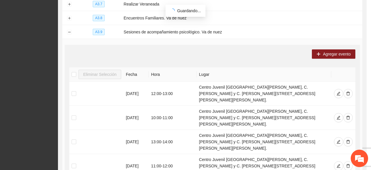
scroll to position [0, 0]
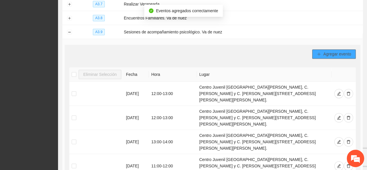
click at [323, 51] on button "Agregar evento" at bounding box center [333, 53] width 43 height 9
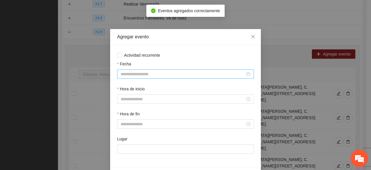
click at [126, 73] on input "Fecha" at bounding box center [183, 74] width 125 height 6
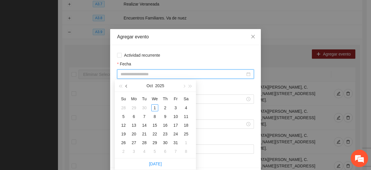
click at [125, 87] on button "button" at bounding box center [126, 86] width 6 height 12
type input "**********"
drag, startPoint x: 143, startPoint y: 115, endPoint x: 142, endPoint y: 109, distance: 6.0
click at [144, 94] on div "9" at bounding box center [144, 116] width 7 height 7
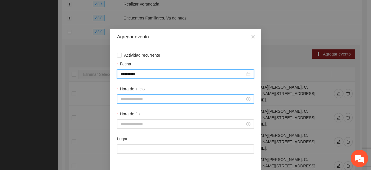
click at [128, 94] on input "Hora de inicio" at bounding box center [183, 99] width 125 height 6
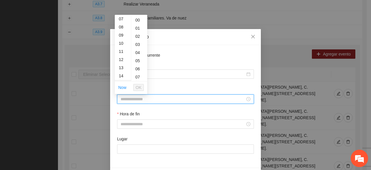
drag, startPoint x: 122, startPoint y: 58, endPoint x: 125, endPoint y: 67, distance: 9.8
click at [122, 57] on div "12" at bounding box center [123, 59] width 16 height 8
type input "*****"
click at [134, 84] on button "OK" at bounding box center [138, 87] width 10 height 7
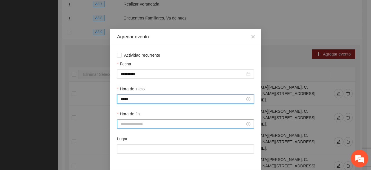
click at [130, 94] on input "Hora de fin" at bounding box center [183, 124] width 125 height 6
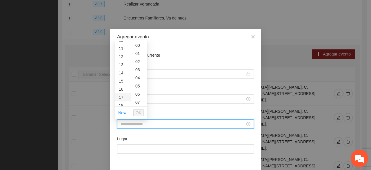
scroll to position [87, 0]
click at [122, 63] on div "13" at bounding box center [123, 64] width 16 height 8
type input "*****"
click at [139, 94] on li "OK" at bounding box center [138, 113] width 10 height 10
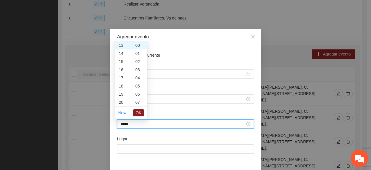
click at [136, 94] on span "OK" at bounding box center [139, 112] width 6 height 6
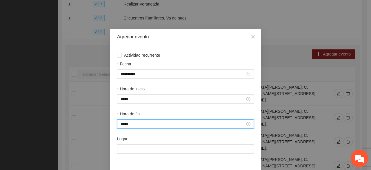
click at [137, 94] on div "Lugar" at bounding box center [185, 147] width 139 height 25
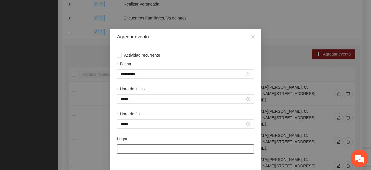
click at [136, 94] on input "Lugar" at bounding box center [185, 148] width 137 height 9
type input "**********"
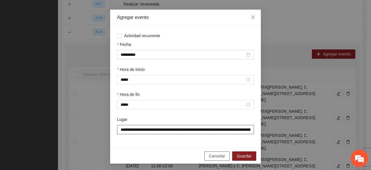
scroll to position [20, 0]
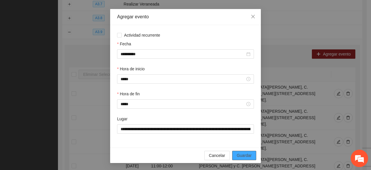
click at [234, 94] on button "Guardar" at bounding box center [244, 154] width 24 height 9
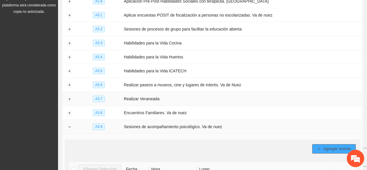
scroll to position [103, 0]
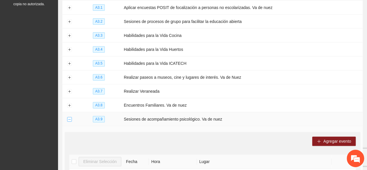
click at [68, 94] on button "Collapse row" at bounding box center [69, 119] width 5 height 5
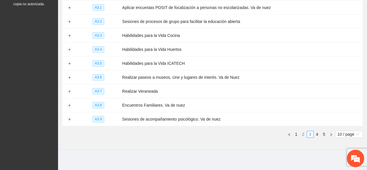
click at [301, 94] on link "2" at bounding box center [303, 134] width 6 height 6
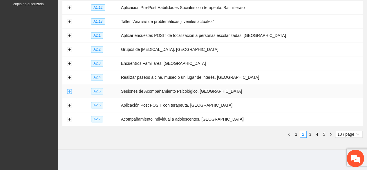
click at [70, 89] on button "Expand row" at bounding box center [69, 91] width 5 height 5
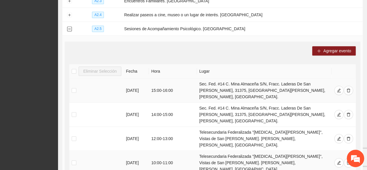
scroll to position [161, 0]
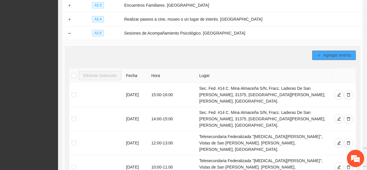
click at [329, 54] on span "Agregar evento" at bounding box center [337, 55] width 28 height 6
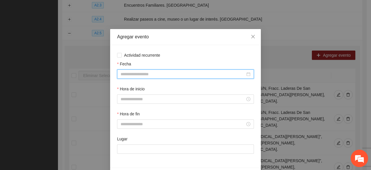
click at [154, 73] on input "Fecha" at bounding box center [183, 74] width 125 height 6
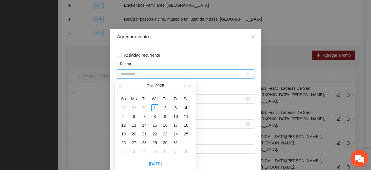
type input "**********"
click at [126, 86] on span "button" at bounding box center [126, 86] width 3 height 3
type input "**********"
click at [155, 94] on div "10" at bounding box center [154, 116] width 7 height 7
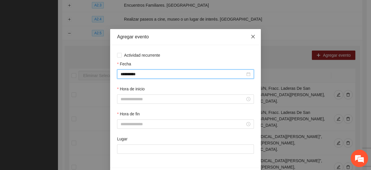
click at [249, 34] on span "Close" at bounding box center [253, 37] width 16 height 16
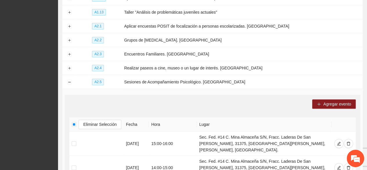
scroll to position [145, 0]
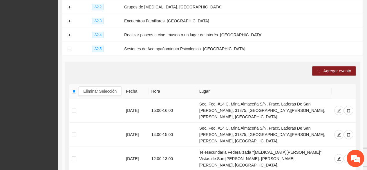
click at [88, 89] on span "Eliminar Selección" at bounding box center [99, 91] width 33 height 6
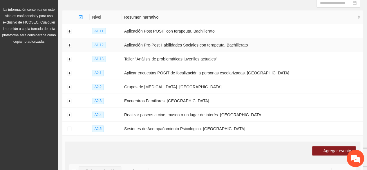
scroll to position [58, 0]
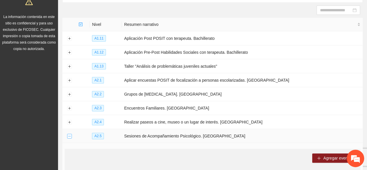
click at [68, 94] on button "Collapse row" at bounding box center [69, 136] width 5 height 5
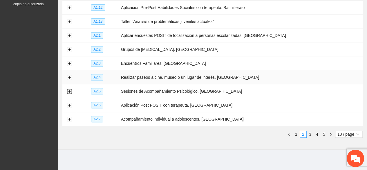
scroll to position [103, 0]
click at [311, 94] on link "3" at bounding box center [310, 134] width 6 height 6
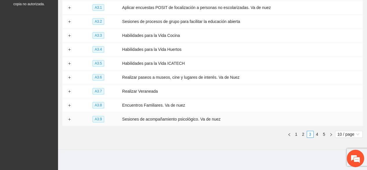
click at [69, 94] on td at bounding box center [69, 119] width 14 height 14
click at [70, 94] on button "Expand row" at bounding box center [69, 119] width 5 height 5
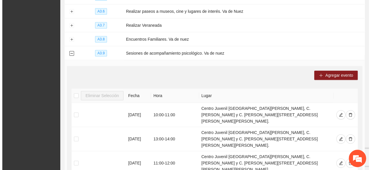
scroll to position [161, 0]
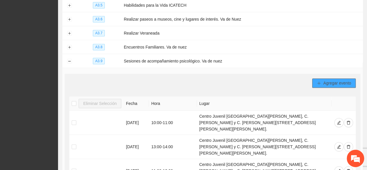
click at [319, 81] on icon "plus" at bounding box center [319, 83] width 4 height 4
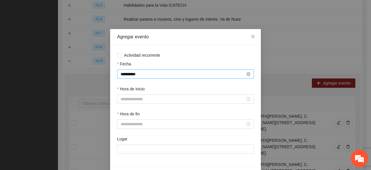
click at [152, 76] on input "**********" at bounding box center [183, 74] width 125 height 6
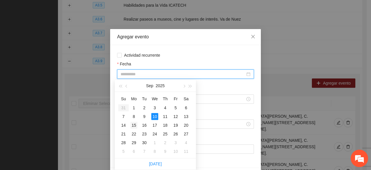
type input "**********"
click at [134, 94] on div "15" at bounding box center [133, 124] width 7 height 7
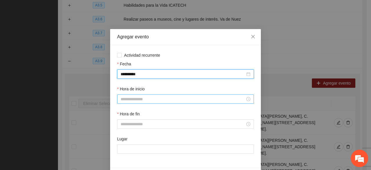
click at [131, 94] on input "Hora de inicio" at bounding box center [183, 99] width 125 height 6
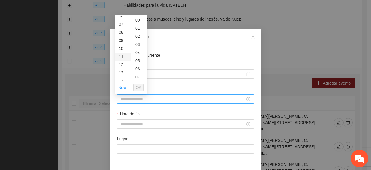
scroll to position [58, 0]
click at [119, 43] on div "10" at bounding box center [123, 43] width 16 height 8
type input "*****"
drag, startPoint x: 135, startPoint y: 88, endPoint x: 134, endPoint y: 101, distance: 13.4
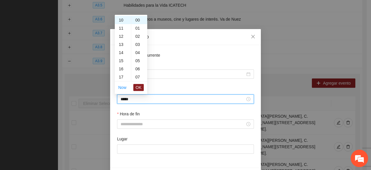
click at [136, 88] on button "OK" at bounding box center [138, 87] width 10 height 7
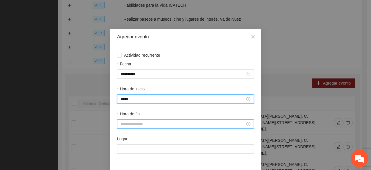
drag, startPoint x: 130, startPoint y: 122, endPoint x: 128, endPoint y: 119, distance: 3.8
click at [130, 94] on input "Hora de fin" at bounding box center [183, 124] width 125 height 6
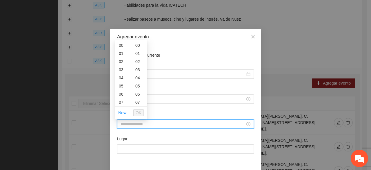
scroll to position [87, 0]
drag, startPoint x: 119, startPoint y: 47, endPoint x: 125, endPoint y: 64, distance: 18.2
click at [119, 46] on div "11" at bounding box center [123, 47] width 16 height 8
type input "*****"
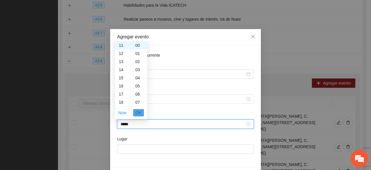
click at [134, 94] on button "OK" at bounding box center [138, 112] width 10 height 7
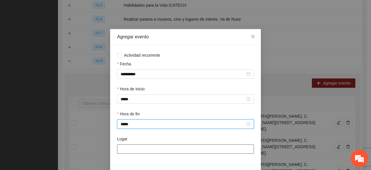
click at [137, 94] on input "Lugar" at bounding box center [185, 148] width 137 height 9
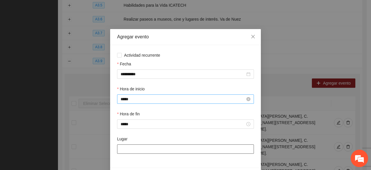
type input "**********"
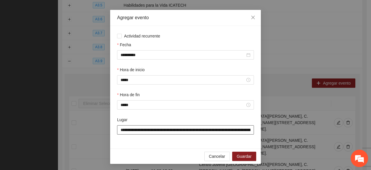
scroll to position [20, 0]
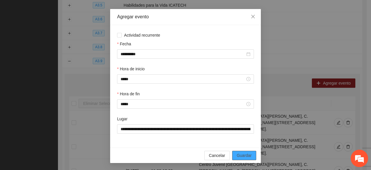
click at [238, 94] on span "Guardar" at bounding box center [244, 155] width 15 height 6
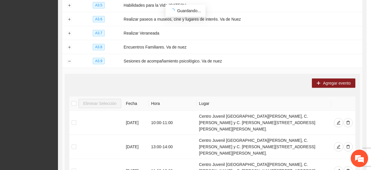
scroll to position [0, 0]
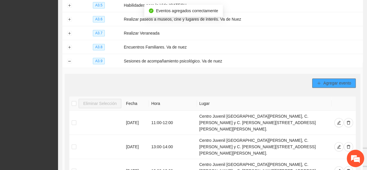
click at [334, 80] on span "Agregar evento" at bounding box center [337, 83] width 28 height 6
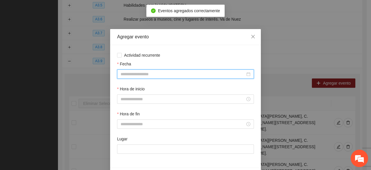
click at [124, 72] on input "Fecha" at bounding box center [183, 74] width 125 height 6
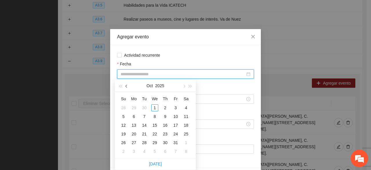
click at [125, 85] on button "button" at bounding box center [126, 86] width 6 height 12
type input "**********"
drag, startPoint x: 134, startPoint y: 125, endPoint x: 130, endPoint y: 107, distance: 18.1
click at [134, 94] on div "15" at bounding box center [133, 124] width 7 height 7
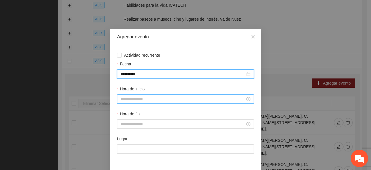
click at [127, 94] on input "Hora de inicio" at bounding box center [183, 99] width 125 height 6
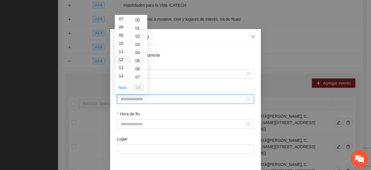
drag, startPoint x: 120, startPoint y: 49, endPoint x: 122, endPoint y: 56, distance: 7.4
click at [120, 49] on div "11" at bounding box center [123, 51] width 16 height 8
type input "*****"
drag, startPoint x: 137, startPoint y: 84, endPoint x: 130, endPoint y: 98, distance: 15.7
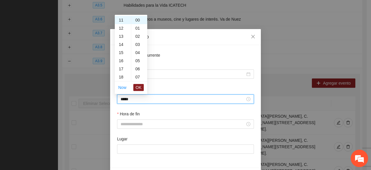
click at [136, 84] on span "OK" at bounding box center [139, 87] width 6 height 6
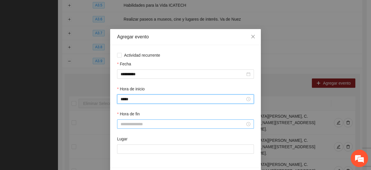
click at [130, 94] on input "Hora de fin" at bounding box center [183, 124] width 125 height 6
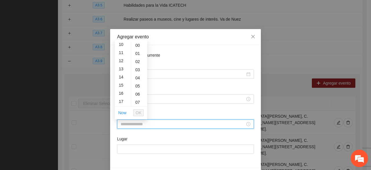
scroll to position [87, 0]
drag, startPoint x: 120, startPoint y: 55, endPoint x: 121, endPoint y: 60, distance: 5.0
click at [120, 55] on div "12" at bounding box center [123, 56] width 16 height 8
type input "*****"
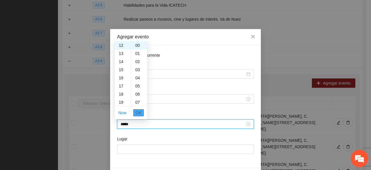
click at [137, 94] on span "OK" at bounding box center [139, 112] width 6 height 6
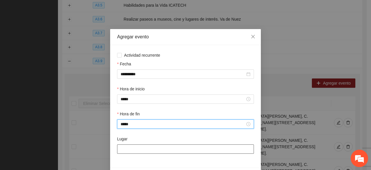
click at [134, 94] on input "Lugar" at bounding box center [185, 148] width 137 height 9
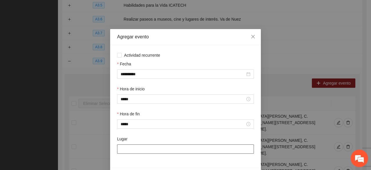
type input "**********"
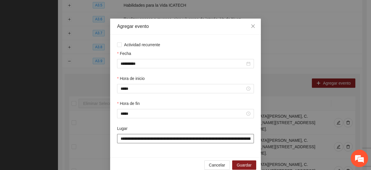
scroll to position [20, 0]
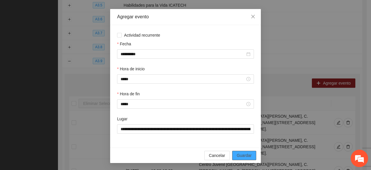
click at [245, 94] on span "Guardar" at bounding box center [244, 155] width 15 height 6
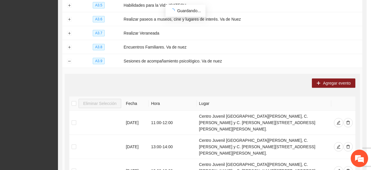
scroll to position [0, 0]
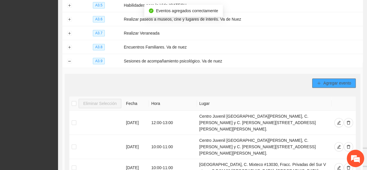
drag, startPoint x: 336, startPoint y: 81, endPoint x: 332, endPoint y: 80, distance: 3.6
click at [333, 80] on span "Agregar evento" at bounding box center [337, 83] width 28 height 6
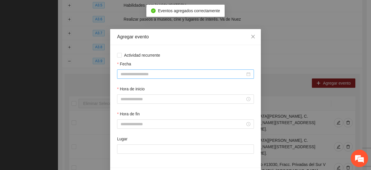
click at [128, 72] on input "Fecha" at bounding box center [183, 74] width 125 height 6
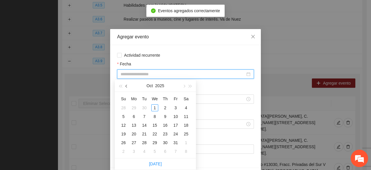
click at [128, 87] on button "button" at bounding box center [126, 86] width 6 height 12
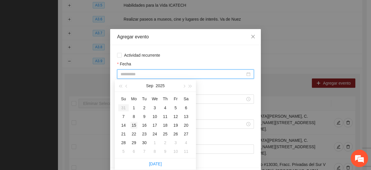
type input "**********"
drag, startPoint x: 136, startPoint y: 124, endPoint x: 127, endPoint y: 98, distance: 27.6
click at [135, 94] on div "15" at bounding box center [133, 124] width 7 height 7
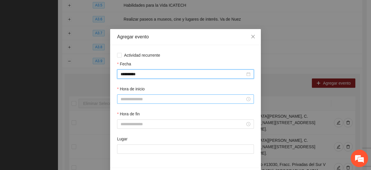
click at [123, 94] on input "Hora de inicio" at bounding box center [183, 99] width 125 height 6
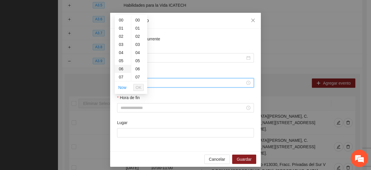
scroll to position [20, 0]
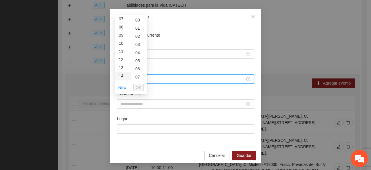
drag, startPoint x: 121, startPoint y: 58, endPoint x: 123, endPoint y: 63, distance: 6.2
click at [120, 58] on div "12" at bounding box center [123, 59] width 16 height 8
type input "*****"
click at [136, 86] on span "OK" at bounding box center [139, 87] width 6 height 6
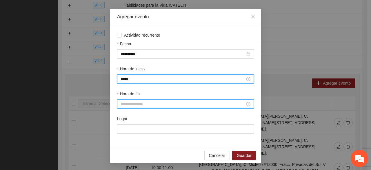
click at [132, 94] on div at bounding box center [185, 103] width 137 height 9
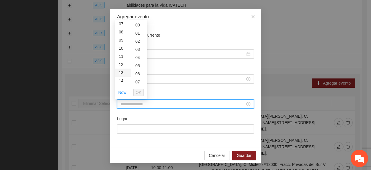
click at [121, 72] on div "13" at bounding box center [123, 72] width 16 height 8
type input "*****"
click at [137, 91] on span "OK" at bounding box center [139, 92] width 6 height 6
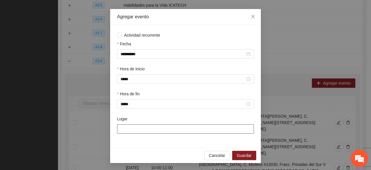
drag, startPoint x: 134, startPoint y: 126, endPoint x: 133, endPoint y: 122, distance: 4.1
click at [133, 94] on input "Lugar" at bounding box center [185, 128] width 137 height 9
type input "**********"
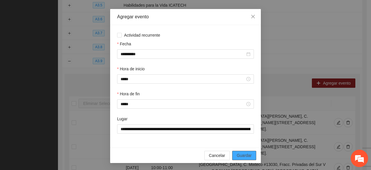
click at [249, 94] on span "Guardar" at bounding box center [244, 155] width 15 height 6
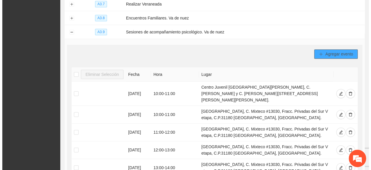
scroll to position [161, 0]
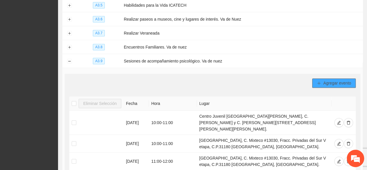
click at [318, 81] on icon "plus" at bounding box center [319, 83] width 4 height 4
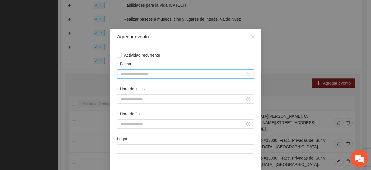
click at [134, 74] on input "Fecha" at bounding box center [183, 74] width 125 height 6
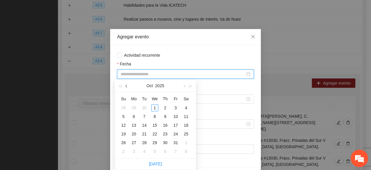
click at [126, 87] on button "button" at bounding box center [126, 86] width 6 height 12
type input "**********"
click at [135, 94] on div "22" at bounding box center [133, 133] width 7 height 7
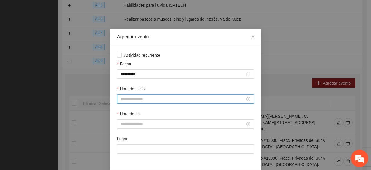
click at [136, 94] on input "Hora de inicio" at bounding box center [183, 99] width 125 height 6
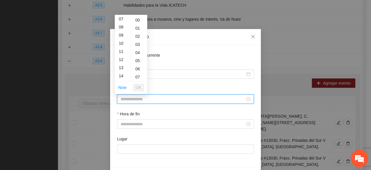
drag, startPoint x: 123, startPoint y: 41, endPoint x: 127, endPoint y: 51, distance: 10.6
click at [123, 41] on div "10" at bounding box center [123, 43] width 16 height 8
type input "*****"
click at [137, 87] on span "OK" at bounding box center [139, 87] width 6 height 6
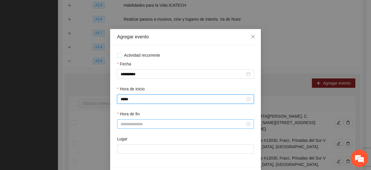
drag, startPoint x: 128, startPoint y: 125, endPoint x: 126, endPoint y: 121, distance: 5.2
click at [128, 94] on input "Hora de fin" at bounding box center [183, 124] width 125 height 6
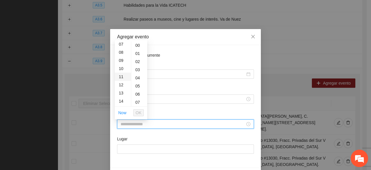
click at [120, 77] on div "11" at bounding box center [123, 76] width 16 height 8
type input "*****"
click at [136, 94] on span "OK" at bounding box center [139, 112] width 6 height 6
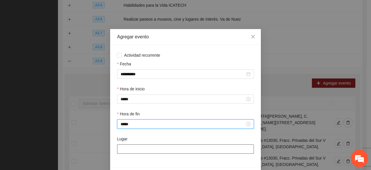
click at [127, 94] on input "Lugar" at bounding box center [185, 148] width 137 height 9
type input "**********"
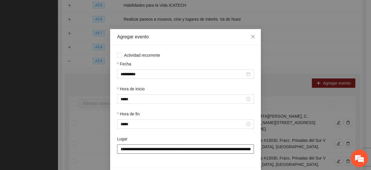
scroll to position [20, 0]
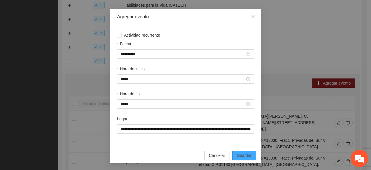
click at [242, 94] on span "Guardar" at bounding box center [244, 155] width 15 height 6
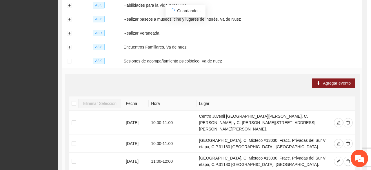
scroll to position [0, 0]
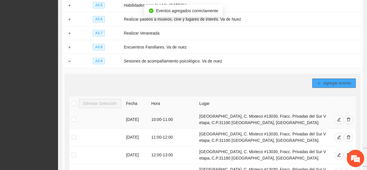
click at [326, 80] on span "Agregar evento" at bounding box center [337, 83] width 28 height 6
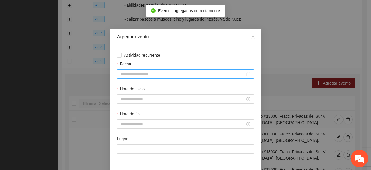
click at [158, 76] on input "Fecha" at bounding box center [183, 74] width 125 height 6
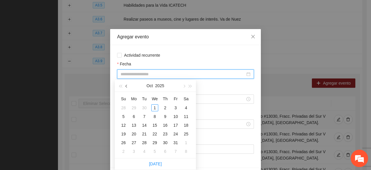
click at [127, 86] on span "button" at bounding box center [126, 86] width 3 height 3
type input "**********"
click at [133, 94] on div "22" at bounding box center [133, 133] width 7 height 7
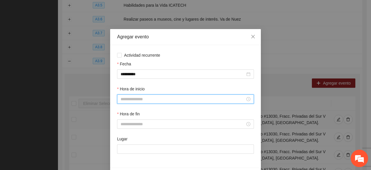
click at [135, 94] on input "Hora de inicio" at bounding box center [183, 99] width 125 height 6
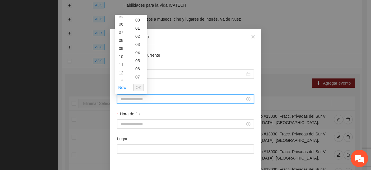
scroll to position [58, 0]
drag, startPoint x: 122, startPoint y: 51, endPoint x: 137, endPoint y: 80, distance: 32.4
click at [122, 51] on div "11" at bounding box center [123, 51] width 16 height 8
type input "*****"
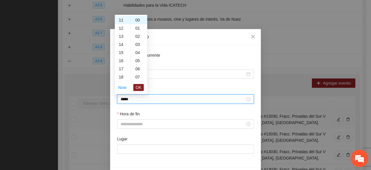
drag, startPoint x: 141, startPoint y: 85, endPoint x: 139, endPoint y: 88, distance: 4.6
click at [141, 85] on span "OK" at bounding box center [139, 87] width 6 height 6
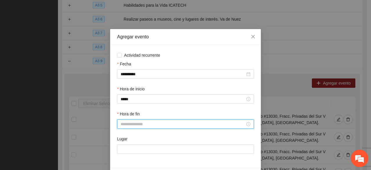
drag, startPoint x: 130, startPoint y: 123, endPoint x: 124, endPoint y: 105, distance: 19.3
click at [129, 94] on input "Hora de fin" at bounding box center [183, 124] width 125 height 6
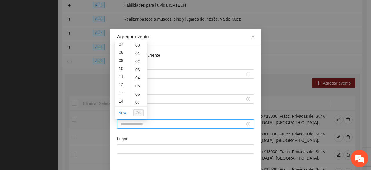
drag, startPoint x: 121, startPoint y: 83, endPoint x: 128, endPoint y: 95, distance: 13.4
click at [121, 83] on div "12" at bounding box center [123, 85] width 16 height 8
type input "*****"
drag, startPoint x: 137, startPoint y: 113, endPoint x: 141, endPoint y: 134, distance: 21.3
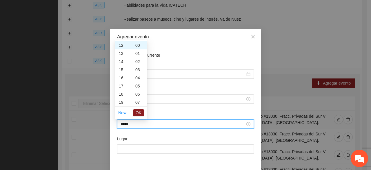
click at [137, 94] on span "OK" at bounding box center [139, 112] width 6 height 6
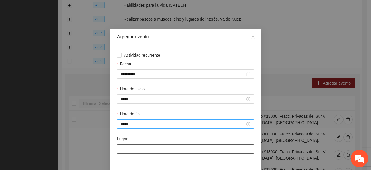
drag, startPoint x: 140, startPoint y: 152, endPoint x: 136, endPoint y: 146, distance: 7.1
click at [140, 94] on input "Lugar" at bounding box center [185, 148] width 137 height 9
type input "**********"
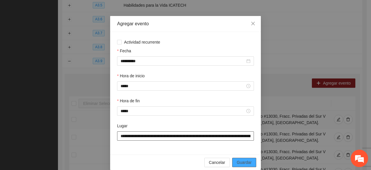
scroll to position [20, 0]
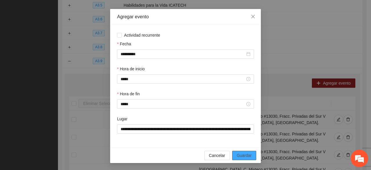
click at [243, 94] on span "Guardar" at bounding box center [244, 155] width 15 height 6
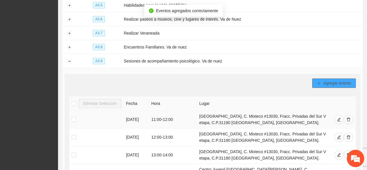
click at [321, 82] on button "Agregar evento" at bounding box center [333, 82] width 43 height 9
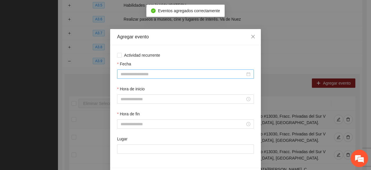
click at [138, 72] on input "Fecha" at bounding box center [183, 74] width 125 height 6
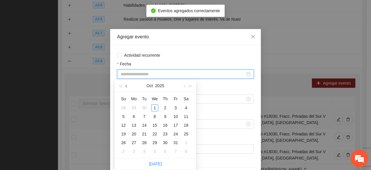
click at [127, 85] on span "button" at bounding box center [126, 86] width 3 height 3
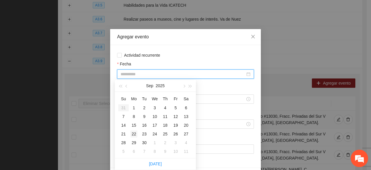
type input "**********"
drag, startPoint x: 133, startPoint y: 134, endPoint x: 132, endPoint y: 131, distance: 3.4
click at [132, 94] on div "22" at bounding box center [133, 133] width 7 height 7
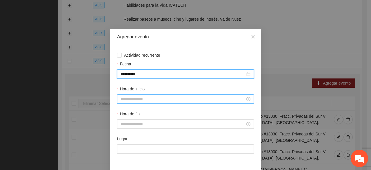
click at [128, 94] on input "Hora de inicio" at bounding box center [183, 99] width 125 height 6
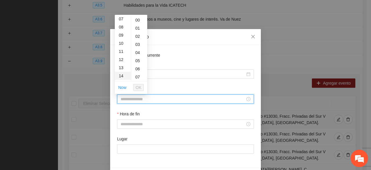
click at [122, 60] on div "12" at bounding box center [123, 59] width 16 height 8
type input "*****"
click at [137, 88] on span "OK" at bounding box center [139, 87] width 6 height 6
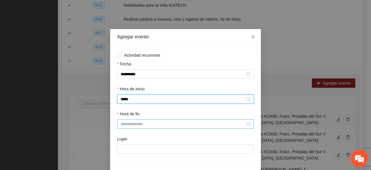
click at [135, 94] on div "Hora de fin" at bounding box center [185, 122] width 139 height 25
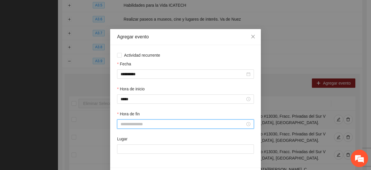
click at [131, 94] on input "Hora de fin" at bounding box center [183, 124] width 125 height 6
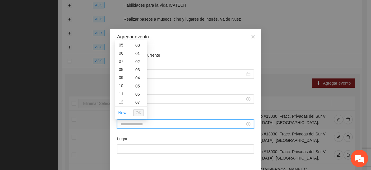
scroll to position [58, 0]
click at [119, 91] on div "13" at bounding box center [123, 93] width 16 height 8
type input "*****"
click at [136, 94] on button "OK" at bounding box center [138, 112] width 10 height 7
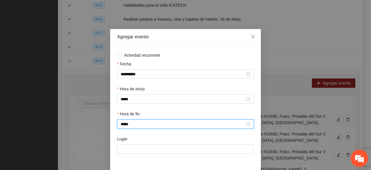
click at [135, 94] on div "Lugar" at bounding box center [185, 147] width 139 height 25
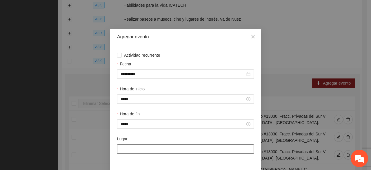
click at [133, 94] on input "Lugar" at bounding box center [185, 148] width 137 height 9
type input "**********"
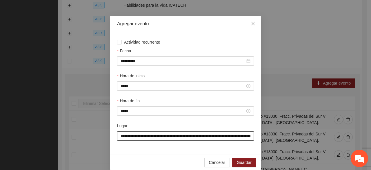
scroll to position [20, 0]
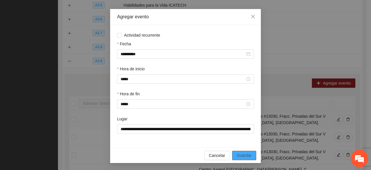
click at [249, 94] on button "Guardar" at bounding box center [244, 154] width 24 height 9
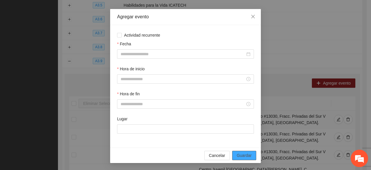
scroll to position [0, 0]
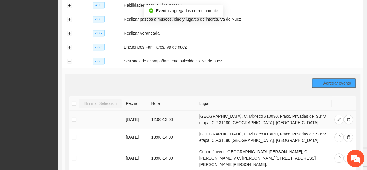
click at [321, 81] on icon "plus" at bounding box center [319, 83] width 4 height 4
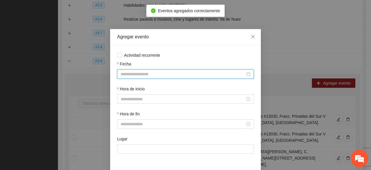
drag, startPoint x: 152, startPoint y: 72, endPoint x: 149, endPoint y: 79, distance: 7.7
click at [152, 73] on input "Fecha" at bounding box center [183, 74] width 125 height 6
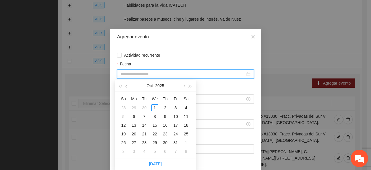
click at [126, 87] on button "button" at bounding box center [126, 86] width 6 height 12
type input "**********"
click at [133, 94] on div "22" at bounding box center [133, 133] width 7 height 7
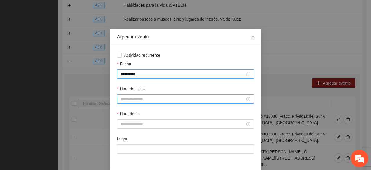
click at [131, 94] on div "Hora de inicio" at bounding box center [185, 90] width 137 height 9
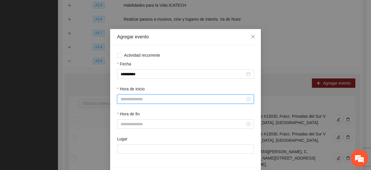
click at [132, 94] on input "Hora de inicio" at bounding box center [183, 99] width 125 height 6
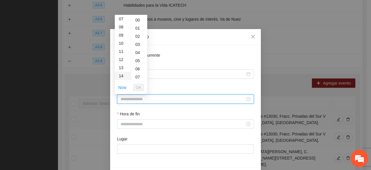
drag, startPoint x: 123, startPoint y: 67, endPoint x: 124, endPoint y: 70, distance: 2.9
click at [123, 68] on div "13" at bounding box center [123, 67] width 16 height 8
type input "*****"
click at [138, 88] on span "OK" at bounding box center [139, 87] width 6 height 6
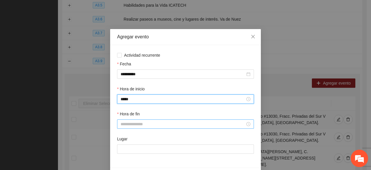
click at [136, 94] on input "Hora de fin" at bounding box center [183, 124] width 125 height 6
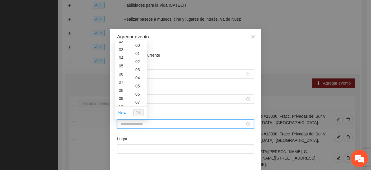
scroll to position [58, 0]
click at [121, 94] on div "14" at bounding box center [123, 101] width 16 height 8
type input "*****"
click at [137, 94] on span "OK" at bounding box center [139, 112] width 6 height 6
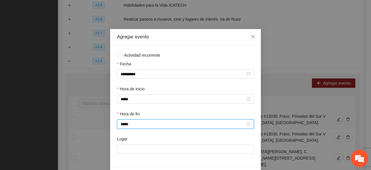
click at [130, 94] on div "Lugar" at bounding box center [185, 147] width 139 height 25
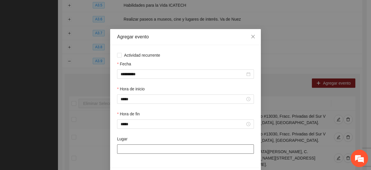
click at [128, 94] on input "Lugar" at bounding box center [185, 148] width 137 height 9
type input "**********"
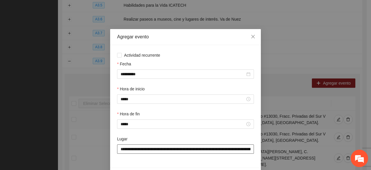
scroll to position [20, 0]
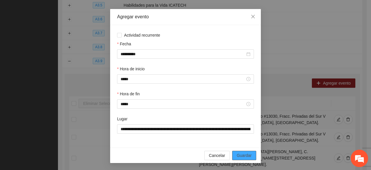
click at [242, 94] on span "Guardar" at bounding box center [244, 155] width 15 height 6
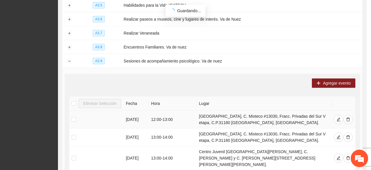
scroll to position [0, 0]
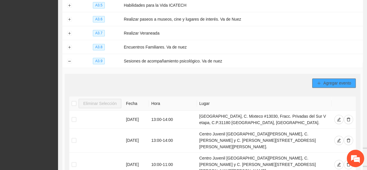
click at [339, 80] on span "Agregar evento" at bounding box center [337, 83] width 28 height 6
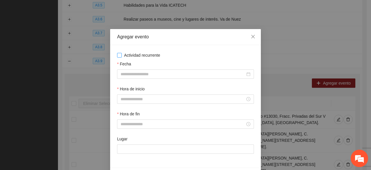
click at [138, 55] on span "Actividad recurrente" at bounding box center [142, 55] width 41 height 6
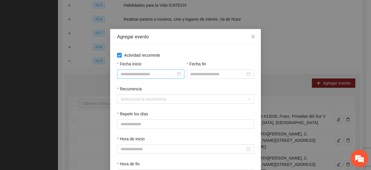
click at [142, 75] on input "Fecha inicio" at bounding box center [148, 74] width 55 height 6
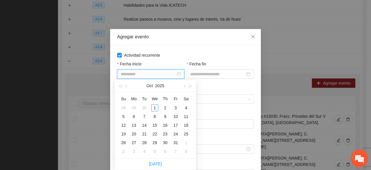
type input "**********"
click at [126, 87] on span "button" at bounding box center [126, 86] width 3 height 3
type input "**********"
click at [143, 94] on div "23" at bounding box center [144, 133] width 7 height 7
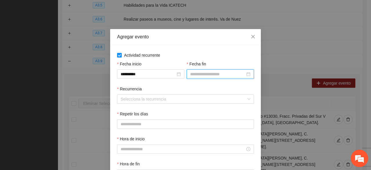
click at [192, 73] on input "Fecha fin" at bounding box center [217, 74] width 55 height 6
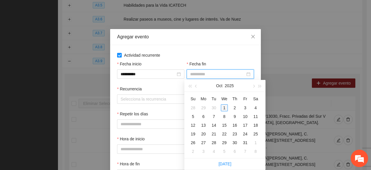
type input "**********"
click at [195, 84] on button "button" at bounding box center [196, 86] width 6 height 12
type input "**********"
click at [214, 94] on div "30" at bounding box center [213, 142] width 7 height 7
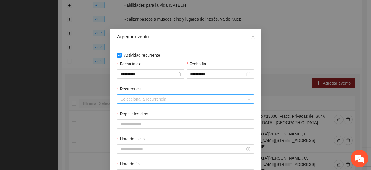
click at [150, 94] on input "Recurrencia" at bounding box center [184, 98] width 126 height 9
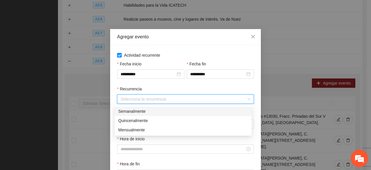
click at [140, 94] on div "Semanalmente" at bounding box center [183, 111] width 130 height 6
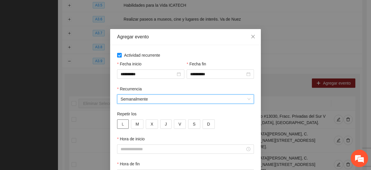
click at [122, 94] on span "L" at bounding box center [123, 124] width 2 height 6
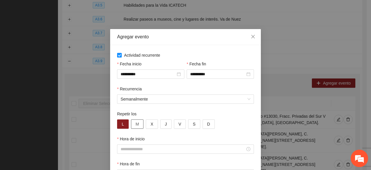
click at [136, 94] on span "M" at bounding box center [137, 124] width 3 height 6
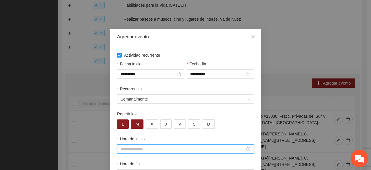
click at [143, 94] on input "Hora de inicio" at bounding box center [183, 148] width 125 height 6
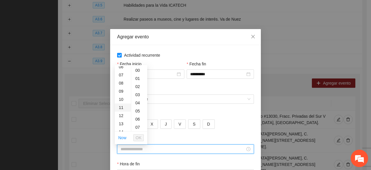
scroll to position [58, 0]
click at [119, 94] on div "10" at bounding box center [123, 93] width 16 height 8
type input "*****"
click at [137, 94] on span "OK" at bounding box center [139, 137] width 6 height 6
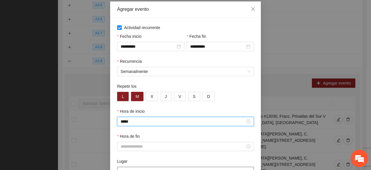
scroll to position [58, 0]
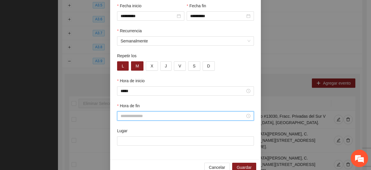
click at [128, 94] on input "Hora de fin" at bounding box center [183, 115] width 125 height 6
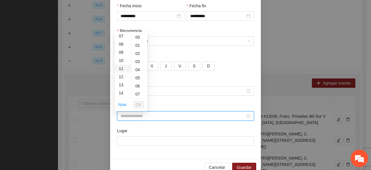
click at [123, 67] on div "11" at bounding box center [123, 68] width 16 height 8
type input "*****"
click at [138, 94] on span "OK" at bounding box center [139, 104] width 6 height 6
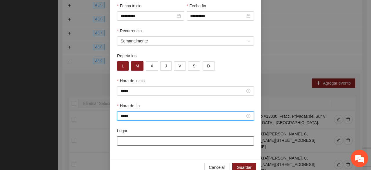
click at [136, 94] on input "Lugar" at bounding box center [185, 140] width 137 height 9
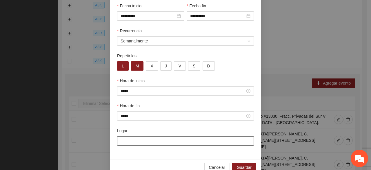
type input "**********"
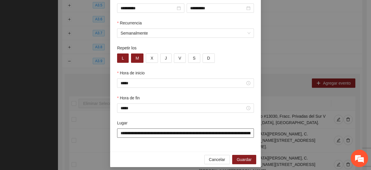
scroll to position [70, 0]
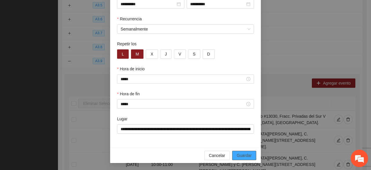
click at [237, 94] on span "Guardar" at bounding box center [244, 155] width 15 height 6
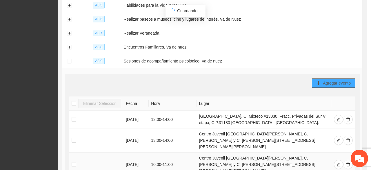
scroll to position [0, 0]
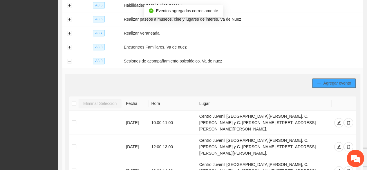
click at [317, 78] on button "Agregar evento" at bounding box center [333, 82] width 43 height 9
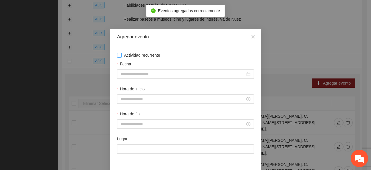
click at [133, 55] on span "Actividad recurrente" at bounding box center [142, 55] width 41 height 6
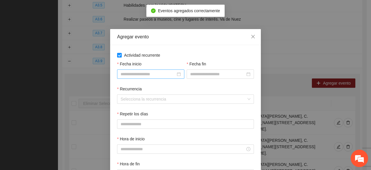
click at [124, 76] on input "Fecha inicio" at bounding box center [148, 74] width 55 height 6
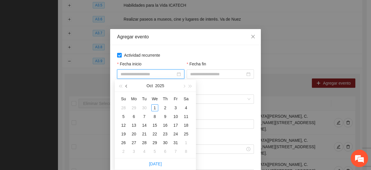
click at [126, 86] on span "button" at bounding box center [126, 86] width 3 height 3
type input "**********"
click at [143, 94] on div "23" at bounding box center [144, 133] width 7 height 7
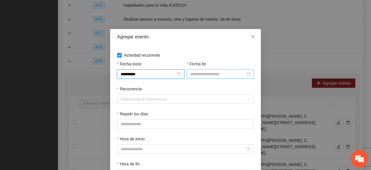
click at [192, 77] on input "Fecha fin" at bounding box center [217, 74] width 55 height 6
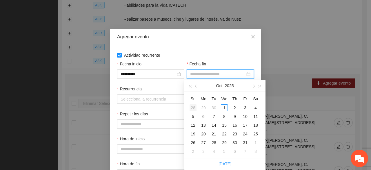
type input "**********"
click at [195, 88] on button "button" at bounding box center [196, 86] width 6 height 12
type input "**********"
drag, startPoint x: 213, startPoint y: 142, endPoint x: 211, endPoint y: 139, distance: 3.3
click at [212, 94] on div "30" at bounding box center [213, 142] width 7 height 7
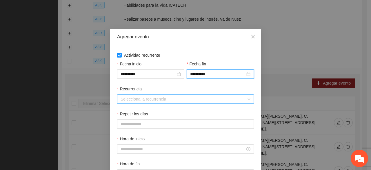
click at [142, 94] on input "Recurrencia" at bounding box center [184, 98] width 126 height 9
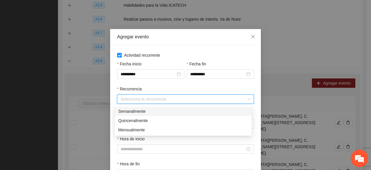
click at [133, 94] on div "Semanalmente" at bounding box center [183, 111] width 130 height 6
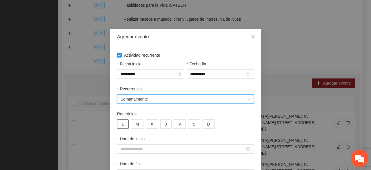
click at [125, 94] on button "L" at bounding box center [123, 123] width 12 height 9
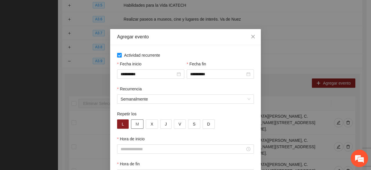
click at [136, 94] on span "M" at bounding box center [137, 124] width 3 height 6
click at [139, 94] on input "Hora de inicio" at bounding box center [183, 148] width 125 height 6
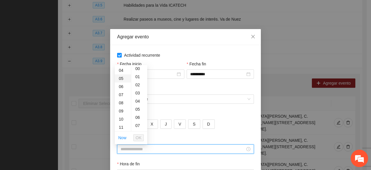
scroll to position [58, 0]
drag, startPoint x: 124, startPoint y: 100, endPoint x: 124, endPoint y: 104, distance: 4.1
click at [123, 94] on div "11" at bounding box center [123, 101] width 16 height 8
type input "*****"
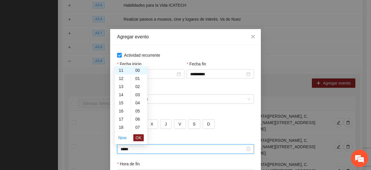
drag, startPoint x: 137, startPoint y: 137, endPoint x: 139, endPoint y: 141, distance: 4.4
click at [137, 94] on span "OK" at bounding box center [139, 137] width 6 height 6
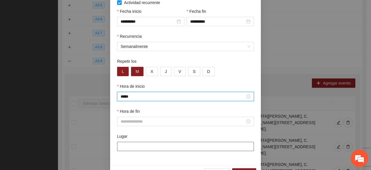
scroll to position [58, 0]
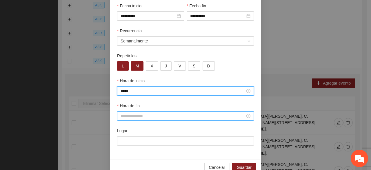
click at [125, 94] on input "Hora de fin" at bounding box center [183, 115] width 125 height 6
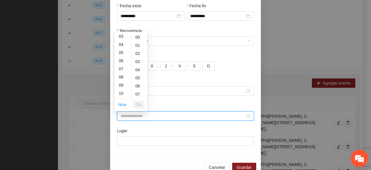
scroll to position [87, 0]
click at [120, 46] on div "12" at bounding box center [123, 47] width 16 height 8
type input "*****"
click at [135, 94] on button "OK" at bounding box center [138, 104] width 10 height 7
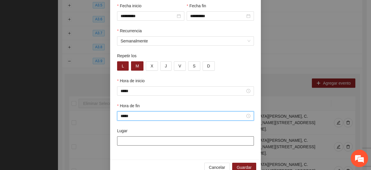
click at [130, 94] on input "Lugar" at bounding box center [185, 140] width 137 height 9
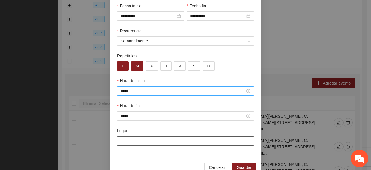
type input "**********"
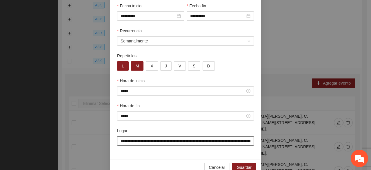
scroll to position [70, 0]
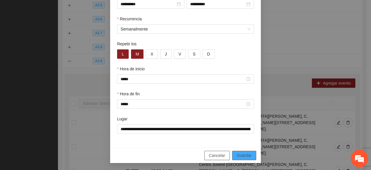
drag, startPoint x: 238, startPoint y: 154, endPoint x: 221, endPoint y: 156, distance: 16.9
click at [238, 94] on span "Guardar" at bounding box center [244, 155] width 15 height 6
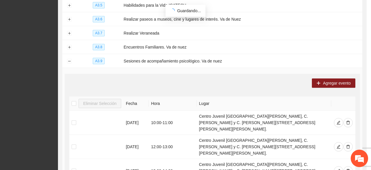
scroll to position [41, 0]
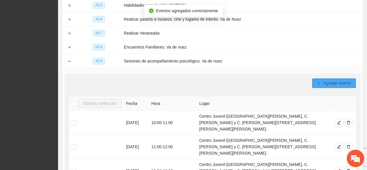
click at [328, 80] on span "Agregar evento" at bounding box center [337, 83] width 28 height 6
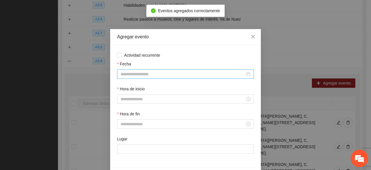
click at [153, 70] on div at bounding box center [185, 73] width 137 height 9
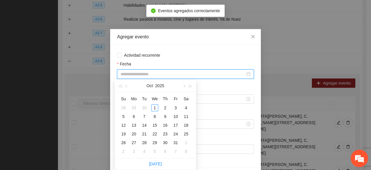
click at [142, 46] on div "Actividad recurrente Fecha Hora de inicio Hora de fin Lugar" at bounding box center [185, 106] width 151 height 122
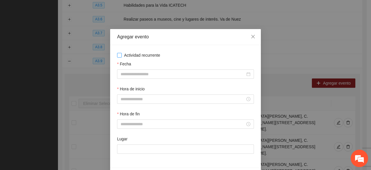
click at [142, 53] on span "Actividad recurrente" at bounding box center [142, 55] width 41 height 6
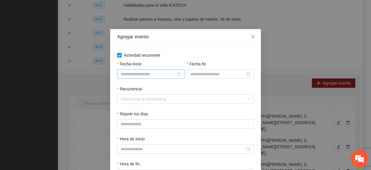
drag, startPoint x: 147, startPoint y: 80, endPoint x: 146, endPoint y: 77, distance: 3.0
click at [146, 79] on div "Fecha inicio" at bounding box center [151, 73] width 70 height 25
click at [145, 76] on input "Fecha inicio" at bounding box center [148, 74] width 55 height 6
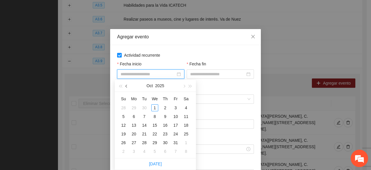
drag, startPoint x: 124, startPoint y: 87, endPoint x: 129, endPoint y: 89, distance: 5.2
click at [124, 86] on button "button" at bounding box center [126, 86] width 6 height 12
type input "**********"
click at [143, 94] on div "23" at bounding box center [144, 133] width 7 height 7
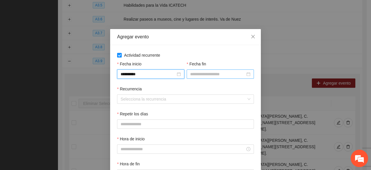
click at [199, 73] on input "Fecha fin" at bounding box center [217, 74] width 55 height 6
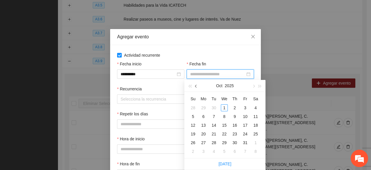
click at [195, 86] on span "button" at bounding box center [196, 86] width 3 height 3
type input "**********"
click at [214, 94] on div "30" at bounding box center [213, 142] width 7 height 7
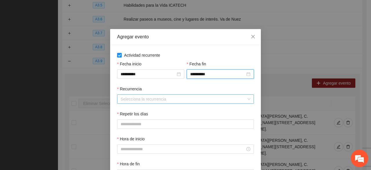
click at [142, 94] on input "Recurrencia" at bounding box center [184, 98] width 126 height 9
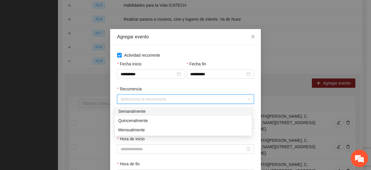
click at [135, 94] on div "Semanalmente" at bounding box center [183, 111] width 130 height 6
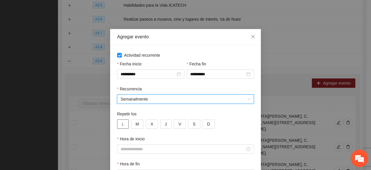
click at [122, 94] on button "L" at bounding box center [123, 123] width 12 height 9
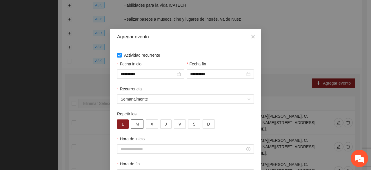
click at [136, 94] on span "M" at bounding box center [137, 124] width 3 height 6
drag, startPoint x: 140, startPoint y: 148, endPoint x: 137, endPoint y: 145, distance: 3.9
click at [137, 94] on div at bounding box center [185, 148] width 137 height 9
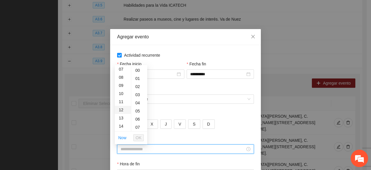
click at [122, 94] on div "12" at bounding box center [123, 110] width 16 height 8
type input "*****"
click at [137, 94] on span "OK" at bounding box center [139, 137] width 6 height 6
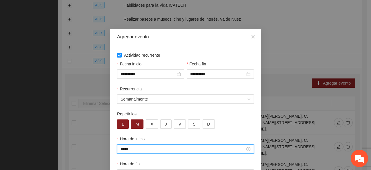
scroll to position [58, 0]
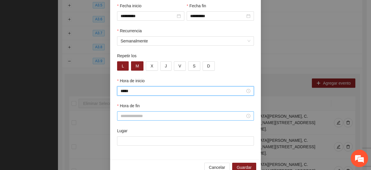
click at [124, 94] on input "Hora de fin" at bounding box center [183, 115] width 125 height 6
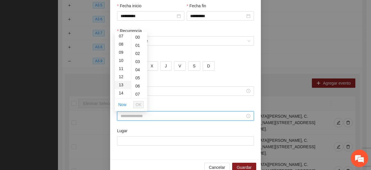
click at [123, 83] on div "13" at bounding box center [123, 85] width 16 height 8
type input "*****"
click at [136, 94] on span "OK" at bounding box center [139, 104] width 6 height 6
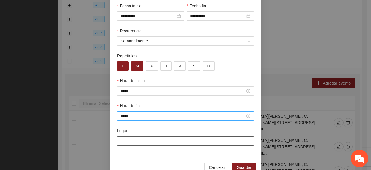
click at [133, 94] on input "Lugar" at bounding box center [185, 140] width 137 height 9
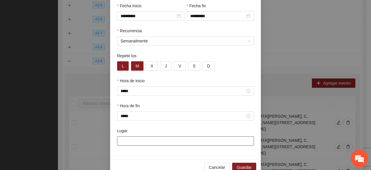
type input "**********"
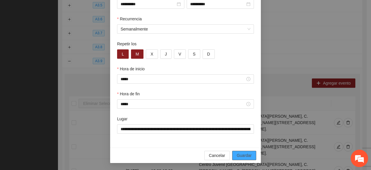
click at [232, 94] on button "Guardar" at bounding box center [244, 154] width 24 height 9
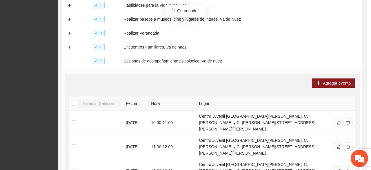
scroll to position [41, 0]
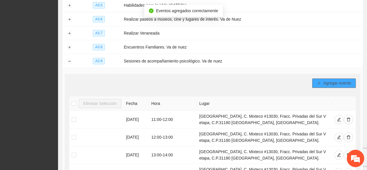
click at [330, 80] on span "Agregar evento" at bounding box center [337, 83] width 28 height 6
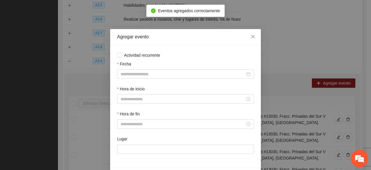
click at [130, 59] on div "Actividad recurrente Fecha Hora de inicio Hora de fin Lugar" at bounding box center [185, 106] width 137 height 108
click at [133, 55] on span "Actividad recurrente" at bounding box center [142, 55] width 41 height 6
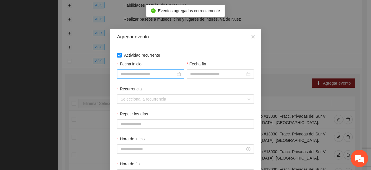
click at [139, 77] on div at bounding box center [150, 73] width 67 height 9
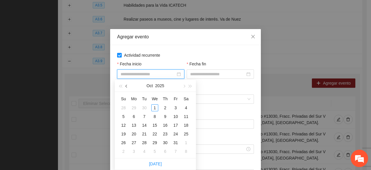
click at [126, 87] on span "button" at bounding box center [126, 86] width 3 height 3
click at [144, 94] on div "23" at bounding box center [144, 133] width 7 height 7
type input "**********"
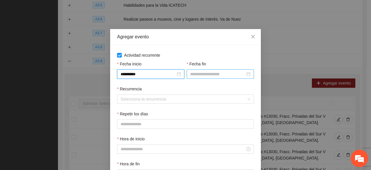
click at [192, 73] on input "Fecha fin" at bounding box center [217, 74] width 55 height 6
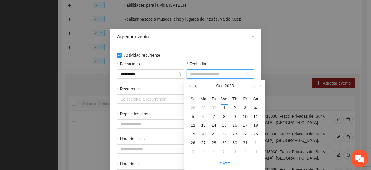
click at [197, 86] on span "button" at bounding box center [196, 86] width 3 height 3
type input "**********"
click at [211, 94] on div "30" at bounding box center [213, 142] width 7 height 7
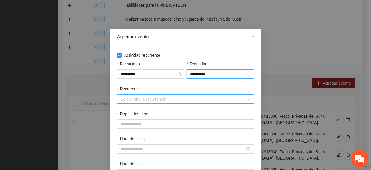
click at [134, 94] on input "Recurrencia" at bounding box center [184, 98] width 126 height 9
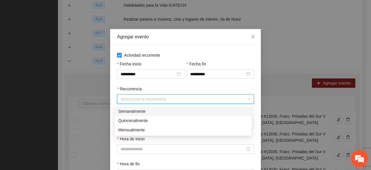
click at [133, 94] on div "Semanalmente" at bounding box center [183, 111] width 130 height 6
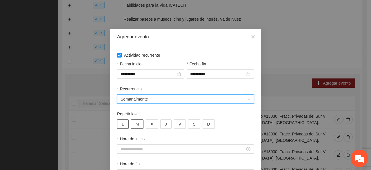
drag, startPoint x: 121, startPoint y: 123, endPoint x: 129, endPoint y: 125, distance: 8.1
click at [122, 94] on button "L" at bounding box center [123, 123] width 12 height 9
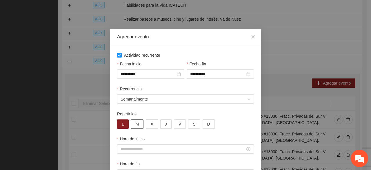
click at [136, 94] on span "M" at bounding box center [137, 124] width 3 height 6
click at [139, 94] on input "Hora de inicio" at bounding box center [183, 148] width 125 height 6
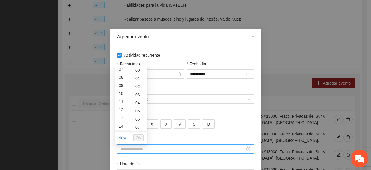
click at [122, 94] on div "13" at bounding box center [123, 118] width 16 height 8
type input "*****"
click at [137, 94] on li "OK" at bounding box center [138, 137] width 10 height 10
click at [136, 94] on span "OK" at bounding box center [139, 137] width 6 height 6
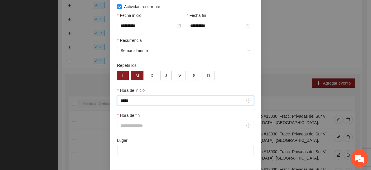
scroll to position [70, 0]
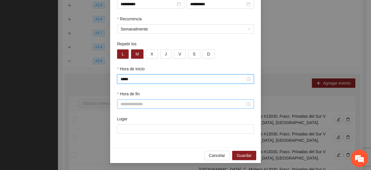
click at [122, 94] on input "Hora de fin" at bounding box center [183, 104] width 125 height 6
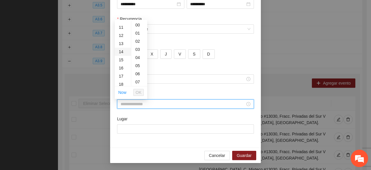
click at [120, 52] on div "14" at bounding box center [123, 52] width 16 height 8
type input "*****"
click at [137, 93] on span "OK" at bounding box center [139, 92] width 6 height 6
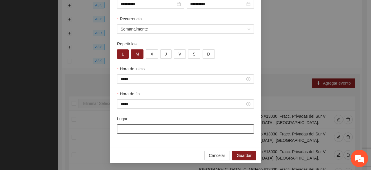
click at [132, 94] on input "Lugar" at bounding box center [185, 128] width 137 height 9
type input "**********"
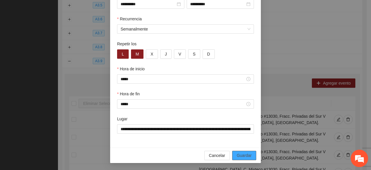
click at [240, 94] on span "Guardar" at bounding box center [244, 155] width 15 height 6
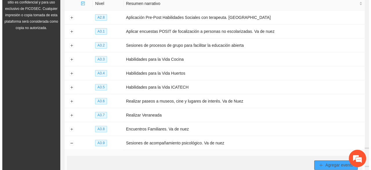
scroll to position [190, 0]
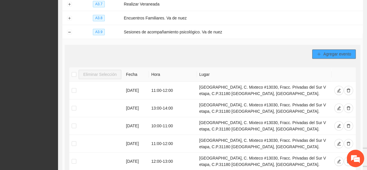
click at [326, 51] on span "Agregar evento" at bounding box center [337, 54] width 28 height 6
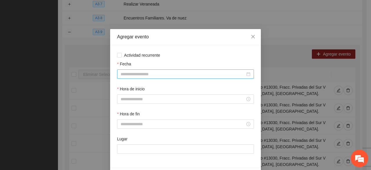
click at [134, 72] on input "Fecha" at bounding box center [183, 74] width 125 height 6
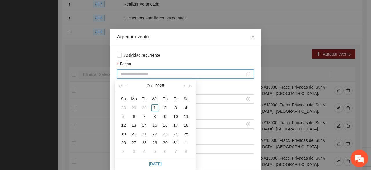
click at [126, 87] on span "button" at bounding box center [126, 86] width 3 height 3
type input "**********"
click at [164, 94] on div "25" at bounding box center [165, 133] width 7 height 7
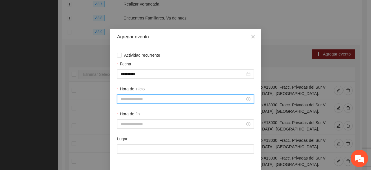
click at [134, 94] on input "Hora de inicio" at bounding box center [183, 99] width 125 height 6
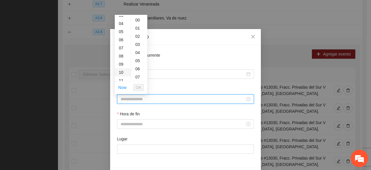
click at [122, 72] on div "10" at bounding box center [123, 72] width 16 height 8
type input "*****"
drag, startPoint x: 140, startPoint y: 86, endPoint x: 142, endPoint y: 108, distance: 22.7
click at [139, 86] on span "OK" at bounding box center [139, 87] width 6 height 6
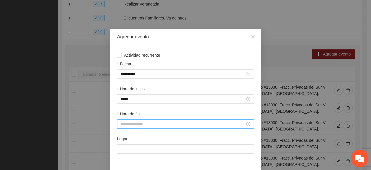
drag, startPoint x: 148, startPoint y: 128, endPoint x: 141, endPoint y: 121, distance: 9.5
click at [145, 94] on div at bounding box center [185, 123] width 137 height 9
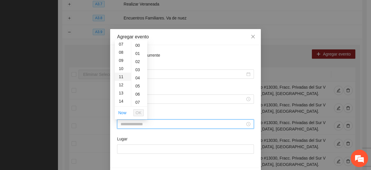
click at [123, 77] on div "11" at bounding box center [123, 76] width 16 height 8
type input "*****"
click at [139, 94] on span "OK" at bounding box center [139, 112] width 6 height 6
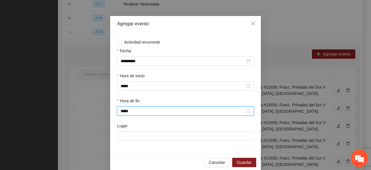
scroll to position [20, 0]
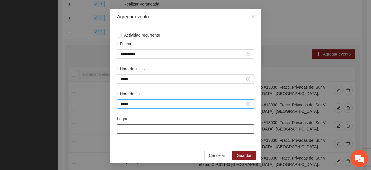
click at [140, 94] on input "Lugar" at bounding box center [185, 128] width 137 height 9
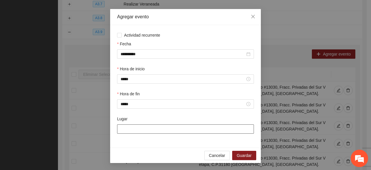
type input "**********"
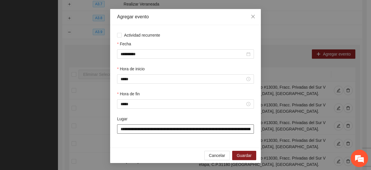
click at [149, 94] on input "**********" at bounding box center [185, 128] width 137 height 9
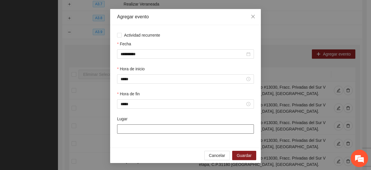
click at [146, 94] on input "Lugar" at bounding box center [185, 128] width 137 height 9
type input "**********"
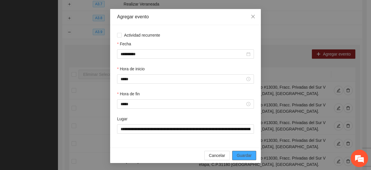
click at [245, 94] on span "Guardar" at bounding box center [244, 155] width 15 height 6
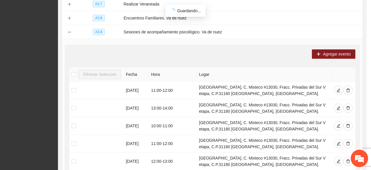
scroll to position [0, 0]
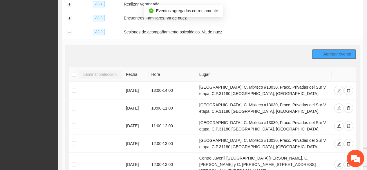
click at [319, 52] on icon "plus" at bounding box center [319, 54] width 4 height 4
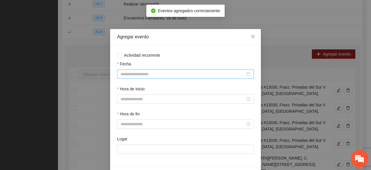
click at [135, 73] on input "Fecha" at bounding box center [183, 74] width 125 height 6
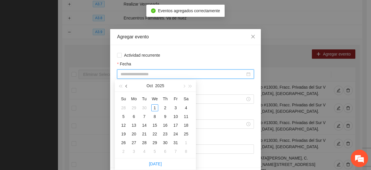
click at [128, 88] on button "button" at bounding box center [126, 86] width 6 height 12
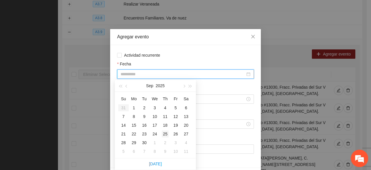
type input "**********"
drag, startPoint x: 164, startPoint y: 134, endPoint x: 160, endPoint y: 130, distance: 5.6
click at [164, 94] on div "25" at bounding box center [165, 133] width 7 height 7
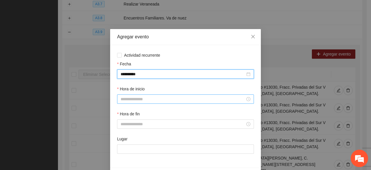
click at [126, 94] on input "Hora de inicio" at bounding box center [183, 99] width 125 height 6
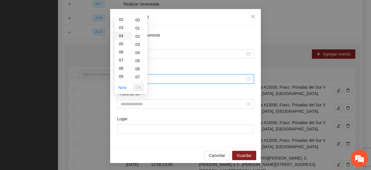
scroll to position [29, 0]
click at [121, 80] on div "11" at bounding box center [123, 80] width 16 height 8
type input "*****"
click at [141, 86] on button "OK" at bounding box center [138, 87] width 10 height 7
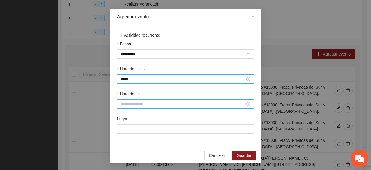
click at [132, 94] on input "Hora de fin" at bounding box center [183, 104] width 125 height 6
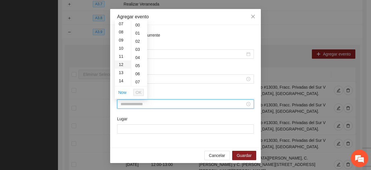
click at [122, 63] on div "12" at bounding box center [123, 64] width 16 height 8
type input "*****"
drag, startPoint x: 138, startPoint y: 91, endPoint x: 143, endPoint y: 105, distance: 14.6
click at [139, 90] on span "OK" at bounding box center [139, 92] width 6 height 6
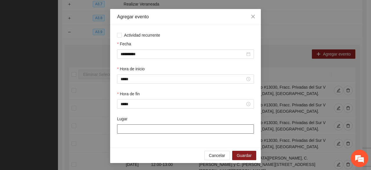
click at [135, 94] on input "Lugar" at bounding box center [185, 128] width 137 height 9
type input "**********"
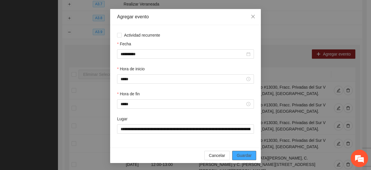
click at [237, 94] on span "Guardar" at bounding box center [244, 155] width 15 height 6
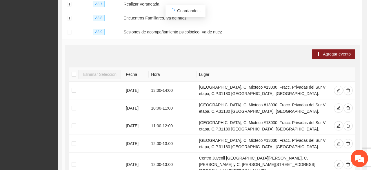
scroll to position [0, 0]
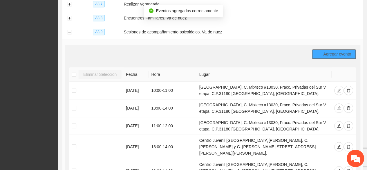
click at [323, 51] on span "Agregar evento" at bounding box center [337, 54] width 28 height 6
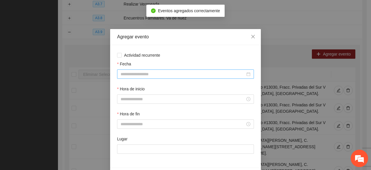
click at [142, 76] on input "Fecha" at bounding box center [183, 74] width 125 height 6
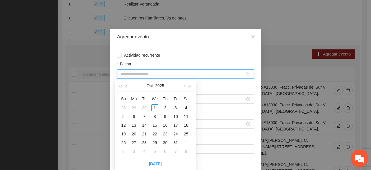
click at [125, 85] on button "button" at bounding box center [126, 86] width 6 height 12
type input "**********"
click at [165, 94] on div "25" at bounding box center [165, 133] width 7 height 7
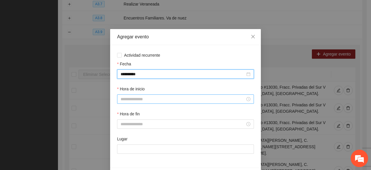
click at [140, 94] on input "Hora de inicio" at bounding box center [183, 99] width 125 height 6
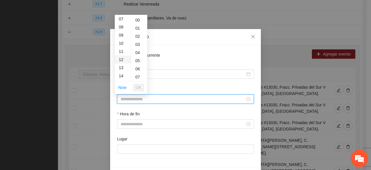
click at [121, 60] on div "12" at bounding box center [123, 59] width 16 height 8
type input "*****"
click at [140, 83] on li "OK" at bounding box center [138, 87] width 10 height 10
click at [140, 87] on span "OK" at bounding box center [139, 87] width 6 height 6
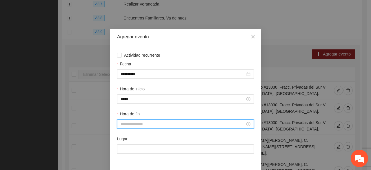
drag, startPoint x: 143, startPoint y: 123, endPoint x: 139, endPoint y: 121, distance: 4.8
click at [141, 94] on input "Hora de fin" at bounding box center [183, 124] width 125 height 6
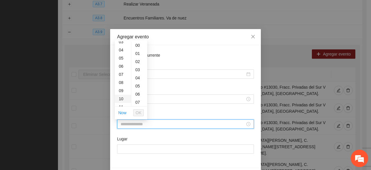
scroll to position [58, 0]
click at [123, 94] on div "13" at bounding box center [123, 93] width 16 height 8
type input "*****"
click at [140, 94] on button "OK" at bounding box center [138, 112] width 10 height 7
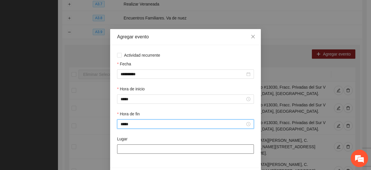
click at [132, 94] on input "Lugar" at bounding box center [185, 148] width 137 height 9
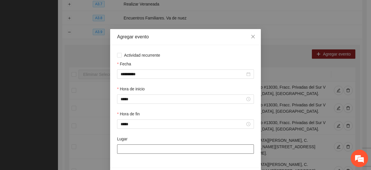
type input "**********"
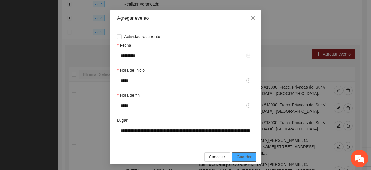
scroll to position [20, 0]
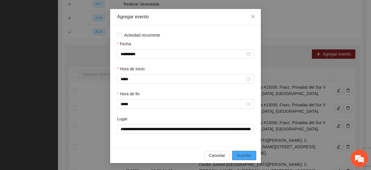
click at [248, 94] on span "Guardar" at bounding box center [244, 155] width 15 height 6
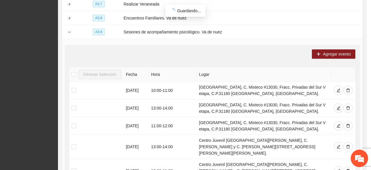
scroll to position [0, 0]
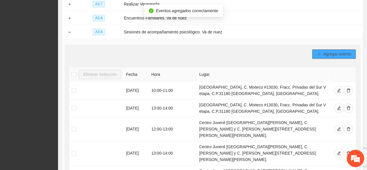
click at [325, 51] on span "Agregar evento" at bounding box center [337, 54] width 28 height 6
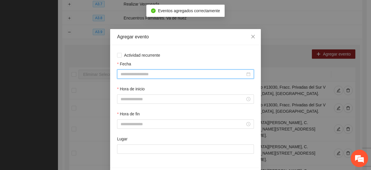
click at [131, 71] on input "Fecha" at bounding box center [183, 74] width 125 height 6
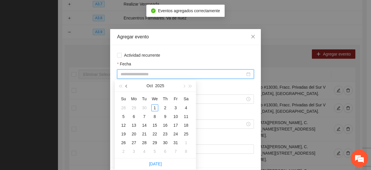
click at [127, 86] on span "button" at bounding box center [126, 86] width 3 height 3
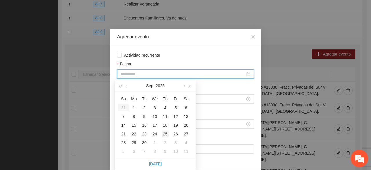
type input "**********"
drag, startPoint x: 165, startPoint y: 133, endPoint x: 153, endPoint y: 124, distance: 14.6
click at [164, 94] on div "25" at bounding box center [165, 133] width 7 height 7
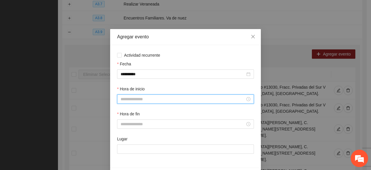
click at [123, 94] on input "Hora de inicio" at bounding box center [183, 99] width 125 height 6
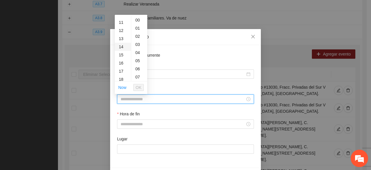
drag, startPoint x: 121, startPoint y: 38, endPoint x: 122, endPoint y: 41, distance: 3.2
click at [121, 38] on div "13" at bounding box center [123, 38] width 16 height 8
type input "*****"
click at [139, 85] on span "OK" at bounding box center [139, 87] width 6 height 6
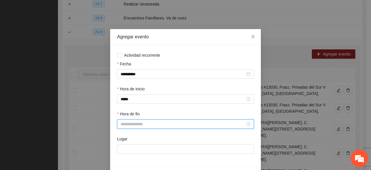
click at [136, 94] on input "Hora de fin" at bounding box center [183, 124] width 125 height 6
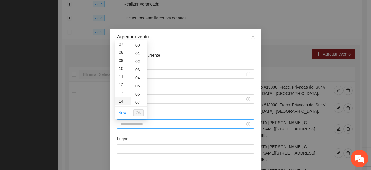
click at [122, 94] on div "14" at bounding box center [123, 101] width 16 height 8
type input "*****"
click at [137, 94] on span "OK" at bounding box center [139, 112] width 6 height 6
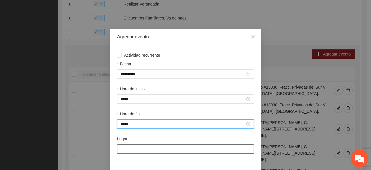
click at [144, 94] on input "Lugar" at bounding box center [185, 148] width 137 height 9
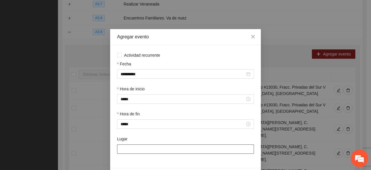
type input "**********"
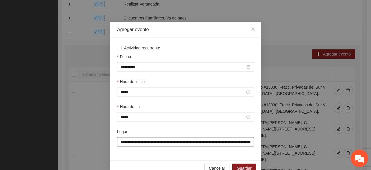
scroll to position [20, 0]
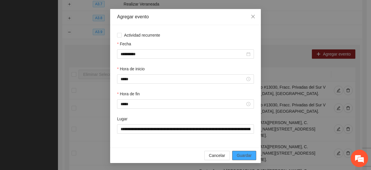
click at [234, 94] on button "Guardar" at bounding box center [244, 154] width 24 height 9
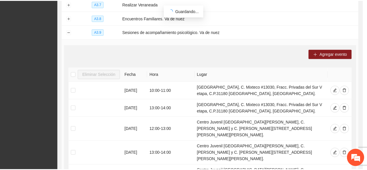
scroll to position [0, 0]
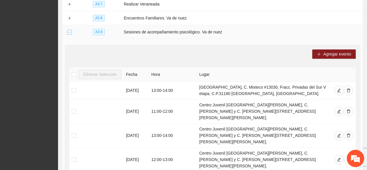
click at [69, 30] on button "Collapse row" at bounding box center [69, 32] width 5 height 5
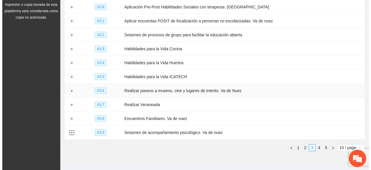
scroll to position [103, 0]
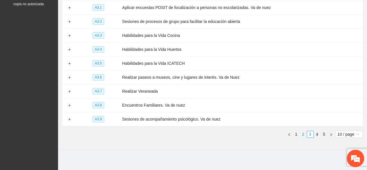
click at [305, 94] on link "2" at bounding box center [303, 134] width 6 height 6
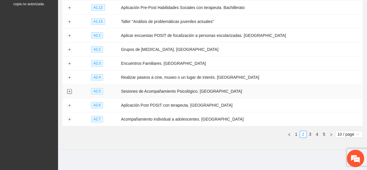
drag, startPoint x: 71, startPoint y: 91, endPoint x: 74, endPoint y: 89, distance: 3.1
click at [71, 91] on button "Expand row" at bounding box center [69, 91] width 5 height 5
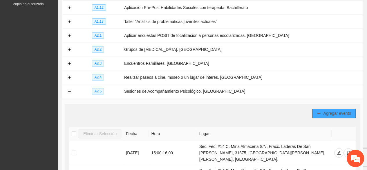
drag, startPoint x: 329, startPoint y: 112, endPoint x: 327, endPoint y: 110, distance: 3.1
click at [328, 94] on span "Agregar evento" at bounding box center [337, 113] width 28 height 6
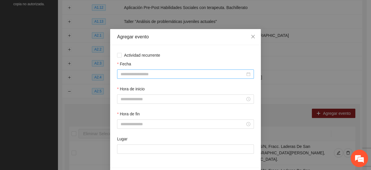
click at [132, 72] on input "Fecha" at bounding box center [183, 74] width 125 height 6
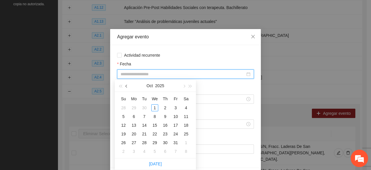
click at [127, 86] on span "button" at bounding box center [126, 86] width 3 height 3
type input "**********"
click at [155, 94] on div "24" at bounding box center [154, 133] width 7 height 7
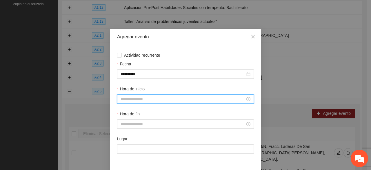
click at [139, 94] on input "Hora de inicio" at bounding box center [183, 99] width 125 height 6
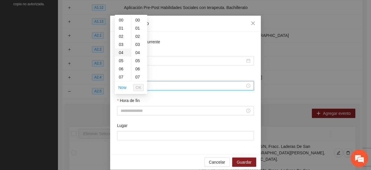
scroll to position [20, 0]
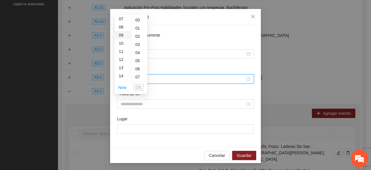
click at [121, 33] on div "09" at bounding box center [123, 35] width 16 height 8
type input "*****"
drag, startPoint x: 137, startPoint y: 88, endPoint x: 139, endPoint y: 97, distance: 8.8
click at [137, 88] on span "OK" at bounding box center [139, 87] width 6 height 6
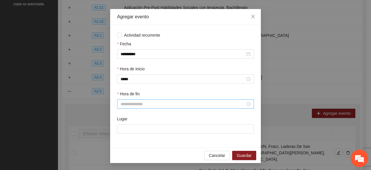
click at [132, 94] on div at bounding box center [185, 103] width 137 height 9
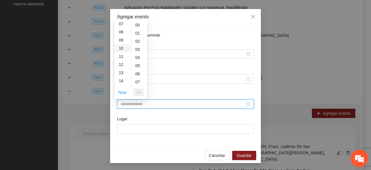
click at [120, 47] on div "10" at bounding box center [123, 48] width 16 height 8
type input "*****"
click at [135, 88] on li "OK" at bounding box center [138, 92] width 10 height 10
drag, startPoint x: 136, startPoint y: 90, endPoint x: 135, endPoint y: 99, distance: 8.8
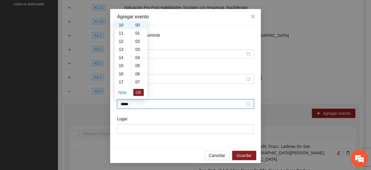
click at [136, 91] on button "OK" at bounding box center [138, 92] width 10 height 7
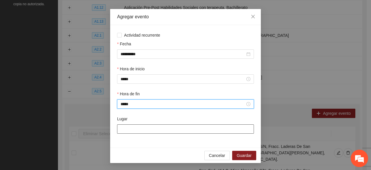
drag, startPoint x: 137, startPoint y: 134, endPoint x: 135, endPoint y: 131, distance: 3.2
click at [136, 94] on div "Lugar" at bounding box center [185, 127] width 139 height 25
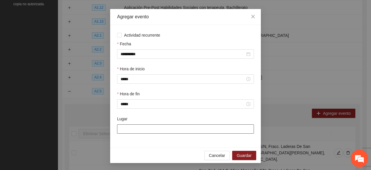
click at [137, 94] on input "Lugar" at bounding box center [185, 128] width 137 height 9
type input "**********"
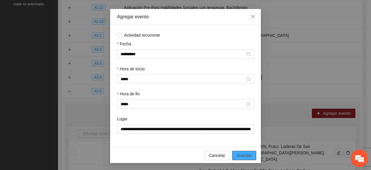
click at [239, 94] on span "Guardar" at bounding box center [244, 155] width 15 height 6
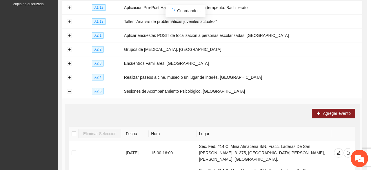
scroll to position [0, 0]
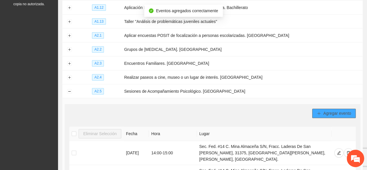
drag, startPoint x: 319, startPoint y: 108, endPoint x: 316, endPoint y: 108, distance: 3.2
click at [316, 94] on button "Agregar evento" at bounding box center [333, 112] width 43 height 9
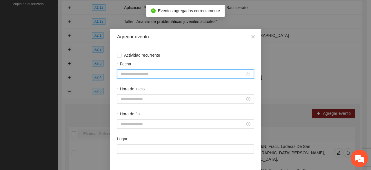
drag, startPoint x: 127, startPoint y: 73, endPoint x: 126, endPoint y: 81, distance: 8.1
click at [126, 73] on input "Fecha" at bounding box center [183, 74] width 125 height 6
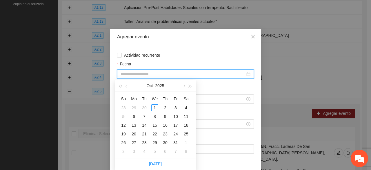
drag, startPoint x: 126, startPoint y: 87, endPoint x: 130, endPoint y: 97, distance: 10.8
click at [126, 87] on span "button" at bounding box center [126, 86] width 3 height 3
type input "**********"
click at [154, 94] on div "24" at bounding box center [154, 133] width 7 height 7
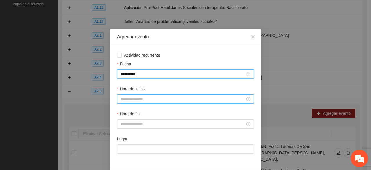
click at [130, 94] on input "Hora de inicio" at bounding box center [183, 99] width 125 height 6
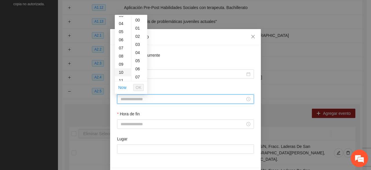
click at [122, 71] on div "10" at bounding box center [123, 72] width 16 height 8
type input "*****"
click at [137, 88] on span "OK" at bounding box center [139, 87] width 6 height 6
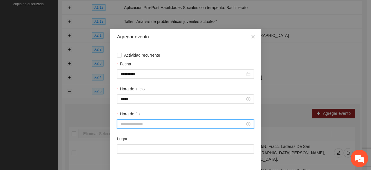
drag, startPoint x: 131, startPoint y: 126, endPoint x: 121, endPoint y: 95, distance: 32.4
click at [130, 94] on input "Hora de fin" at bounding box center [183, 124] width 125 height 6
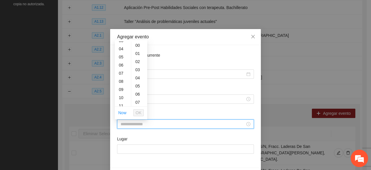
drag, startPoint x: 121, startPoint y: 103, endPoint x: 128, endPoint y: 108, distance: 8.1
click at [121, 94] on div "11" at bounding box center [123, 105] width 16 height 8
type input "*****"
click at [138, 94] on span "OK" at bounding box center [139, 112] width 6 height 6
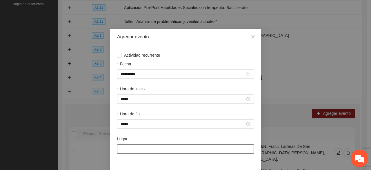
drag, startPoint x: 131, startPoint y: 152, endPoint x: 131, endPoint y: 142, distance: 9.6
click at [129, 94] on input "Lugar" at bounding box center [185, 148] width 137 height 9
type input "**********"
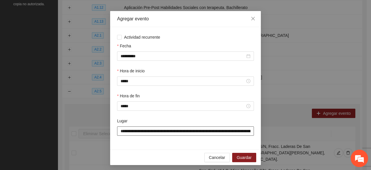
scroll to position [20, 0]
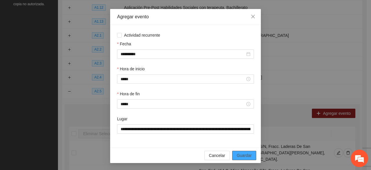
click at [241, 94] on span "Guardar" at bounding box center [244, 155] width 15 height 6
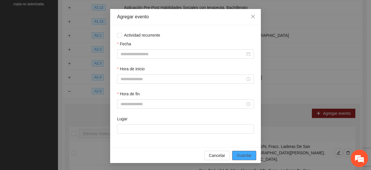
scroll to position [0, 0]
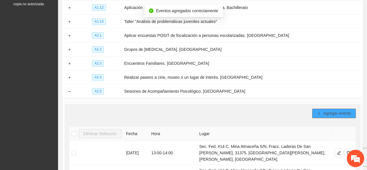
click at [335, 94] on span "Agregar evento" at bounding box center [337, 113] width 28 height 6
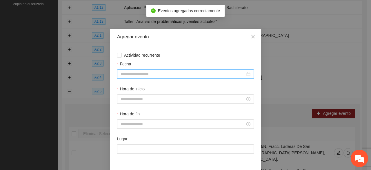
click at [143, 74] on input "Fecha" at bounding box center [183, 74] width 125 height 6
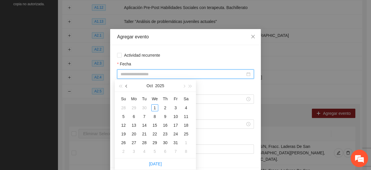
click at [126, 84] on button "button" at bounding box center [126, 86] width 6 height 12
type input "**********"
click at [154, 94] on div "24" at bounding box center [154, 133] width 7 height 7
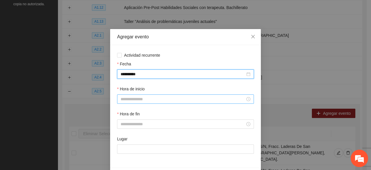
click at [129, 94] on input "Hora de inicio" at bounding box center [183, 99] width 125 height 6
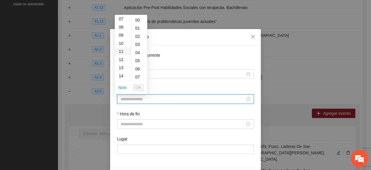
click at [122, 50] on div "11" at bounding box center [123, 51] width 16 height 8
type input "*****"
drag, startPoint x: 134, startPoint y: 86, endPoint x: 136, endPoint y: 90, distance: 4.1
click at [134, 86] on button "OK" at bounding box center [138, 87] width 10 height 7
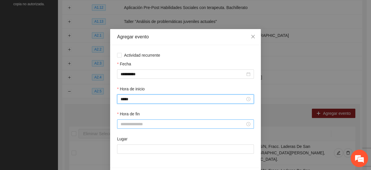
drag, startPoint x: 129, startPoint y: 130, endPoint x: 128, endPoint y: 127, distance: 3.6
click at [128, 94] on div "Hora de fin" at bounding box center [185, 122] width 139 height 25
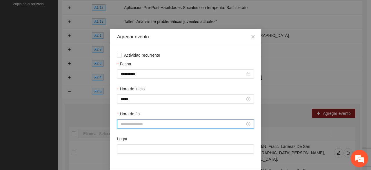
click at [128, 94] on input "Hora de fin" at bounding box center [183, 124] width 125 height 6
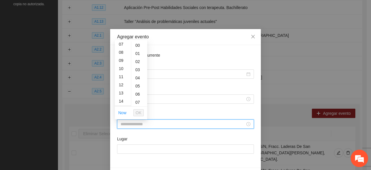
drag, startPoint x: 122, startPoint y: 84, endPoint x: 124, endPoint y: 89, distance: 5.1
click at [122, 84] on div "12" at bounding box center [123, 85] width 16 height 8
type input "*****"
click at [137, 94] on span "OK" at bounding box center [139, 112] width 6 height 6
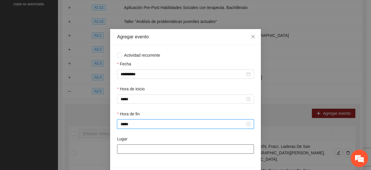
click at [127, 94] on input "Lugar" at bounding box center [185, 148] width 137 height 9
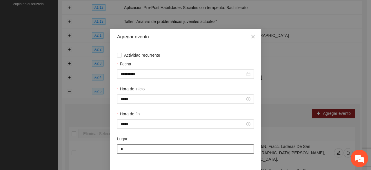
type input "**********"
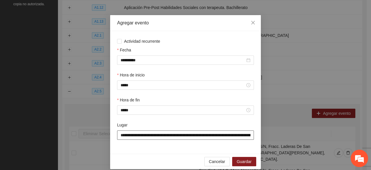
scroll to position [20, 0]
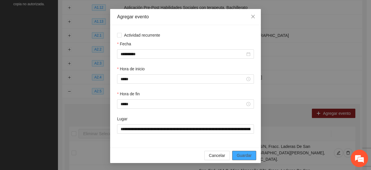
click at [237, 94] on span "Guardar" at bounding box center [244, 155] width 15 height 6
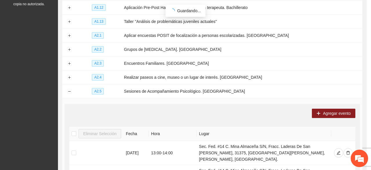
scroll to position [0, 0]
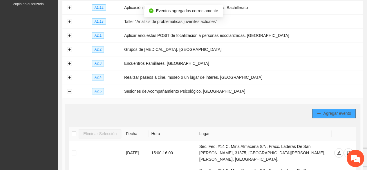
click at [340, 94] on span "Agregar evento" at bounding box center [337, 113] width 28 height 6
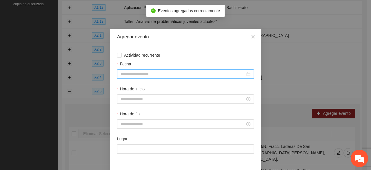
click at [140, 72] on input "Fecha" at bounding box center [183, 74] width 125 height 6
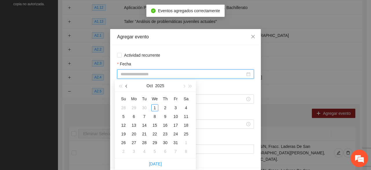
click at [127, 85] on span "button" at bounding box center [126, 86] width 3 height 3
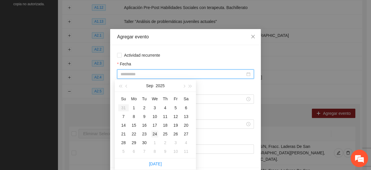
type input "**********"
click at [155, 94] on div "24" at bounding box center [154, 133] width 7 height 7
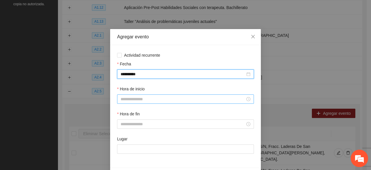
click at [121, 94] on input "Hora de inicio" at bounding box center [183, 99] width 125 height 6
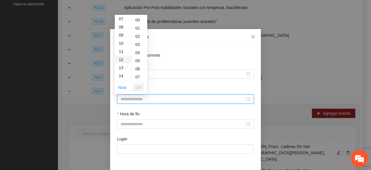
click at [122, 60] on div "12" at bounding box center [123, 59] width 16 height 8
type input "*****"
click at [138, 87] on span "OK" at bounding box center [139, 87] width 6 height 6
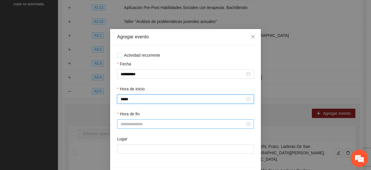
click at [131, 94] on div at bounding box center [185, 123] width 137 height 9
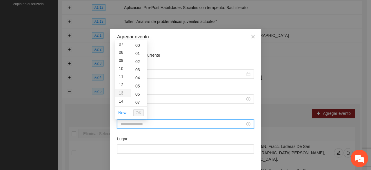
click at [122, 92] on div "13" at bounding box center [123, 93] width 16 height 8
type input "*****"
click at [137, 94] on span "OK" at bounding box center [139, 112] width 6 height 6
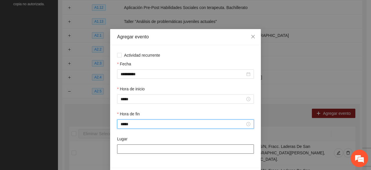
drag, startPoint x: 133, startPoint y: 154, endPoint x: 131, endPoint y: 148, distance: 6.4
click at [132, 94] on div "Lugar" at bounding box center [185, 147] width 139 height 25
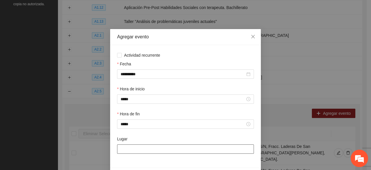
click at [136, 94] on input "Lugar" at bounding box center [185, 148] width 137 height 9
click at [135, 94] on input "Lugar" at bounding box center [185, 148] width 137 height 9
click at [134, 94] on input "Lugar" at bounding box center [185, 148] width 137 height 9
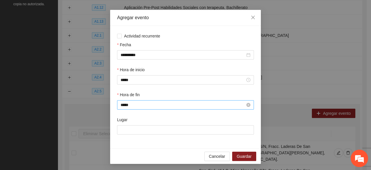
scroll to position [20, 0]
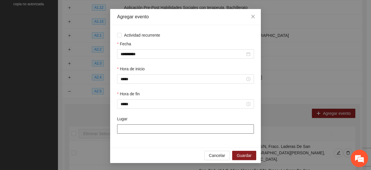
click at [162, 94] on input "Lugar" at bounding box center [185, 128] width 137 height 9
click at [161, 94] on input "Lugar" at bounding box center [185, 128] width 137 height 9
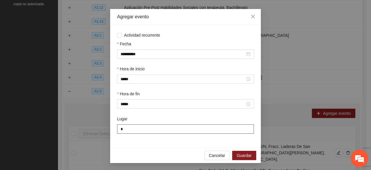
type input "**********"
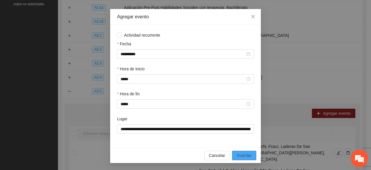
click at [244, 94] on span "Guardar" at bounding box center [244, 155] width 15 height 6
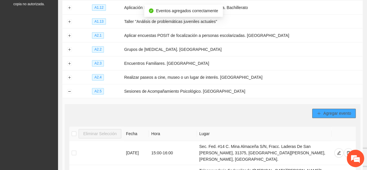
click at [316, 94] on button "Agregar evento" at bounding box center [333, 112] width 43 height 9
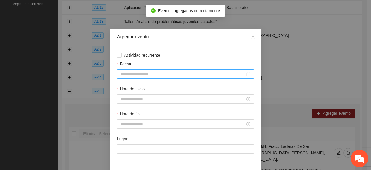
click at [132, 74] on input "Fecha" at bounding box center [183, 74] width 125 height 6
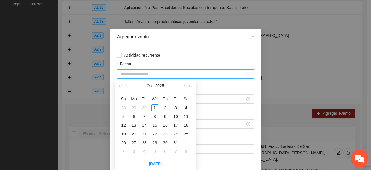
click at [125, 85] on button "button" at bounding box center [126, 86] width 6 height 12
type input "**********"
click at [154, 94] on div "24" at bounding box center [154, 133] width 7 height 7
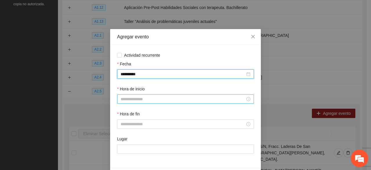
click at [131, 94] on input "Hora de inicio" at bounding box center [183, 99] width 125 height 6
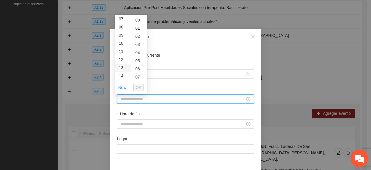
click at [122, 67] on div "13" at bounding box center [123, 67] width 16 height 8
type input "*****"
click at [138, 86] on span "OK" at bounding box center [139, 87] width 6 height 6
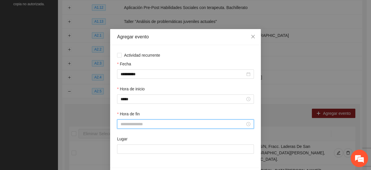
drag, startPoint x: 134, startPoint y: 125, endPoint x: 131, endPoint y: 121, distance: 4.7
click at [133, 94] on input "Hora de fin" at bounding box center [183, 124] width 125 height 6
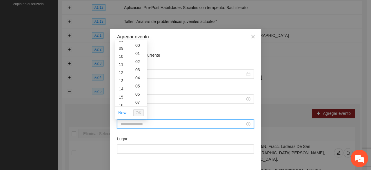
scroll to position [116, 0]
click at [121, 45] on div "14" at bounding box center [123, 43] width 16 height 8
type input "*****"
drag, startPoint x: 137, startPoint y: 111, endPoint x: 136, endPoint y: 123, distance: 11.7
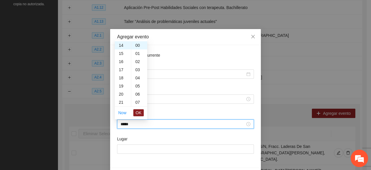
click at [137, 94] on span "OK" at bounding box center [139, 112] width 6 height 6
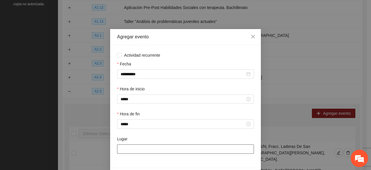
drag, startPoint x: 129, startPoint y: 146, endPoint x: 131, endPoint y: 139, distance: 7.5
click at [128, 94] on input "Lugar" at bounding box center [185, 148] width 137 height 9
type input "**********"
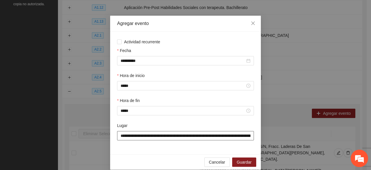
scroll to position [20, 0]
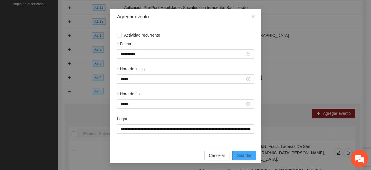
click at [249, 94] on button "Guardar" at bounding box center [244, 154] width 24 height 9
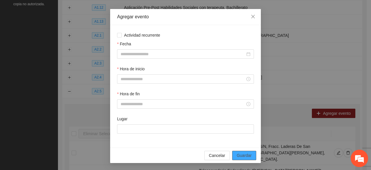
scroll to position [0, 0]
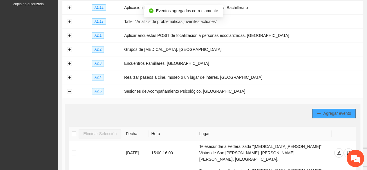
click at [341, 94] on span "Agregar evento" at bounding box center [337, 113] width 28 height 6
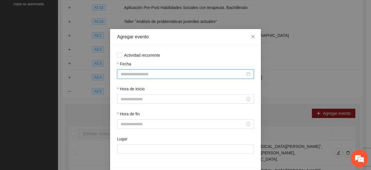
drag, startPoint x: 142, startPoint y: 72, endPoint x: 138, endPoint y: 70, distance: 5.1
click at [139, 72] on input "Fecha" at bounding box center [183, 74] width 125 height 6
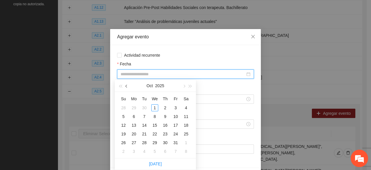
click at [126, 86] on span "button" at bounding box center [126, 86] width 3 height 3
type input "**********"
click at [155, 94] on div "24" at bounding box center [154, 133] width 7 height 7
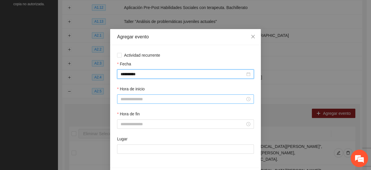
click at [132, 94] on input "Hora de inicio" at bounding box center [183, 99] width 125 height 6
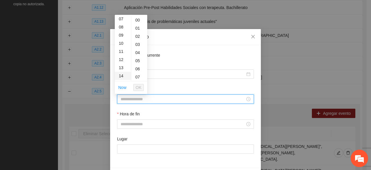
drag, startPoint x: 122, startPoint y: 59, endPoint x: 125, endPoint y: 63, distance: 4.2
click at [122, 59] on div "12" at bounding box center [123, 59] width 16 height 8
click at [121, 35] on div "14" at bounding box center [123, 36] width 16 height 8
type input "*****"
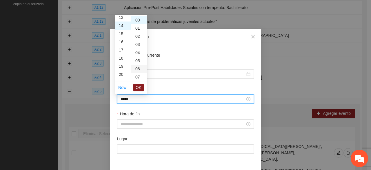
scroll to position [114, 0]
drag, startPoint x: 140, startPoint y: 86, endPoint x: 132, endPoint y: 106, distance: 21.9
click at [139, 86] on span "OK" at bounding box center [139, 87] width 6 height 6
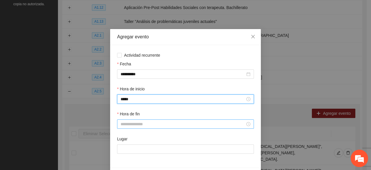
click at [139, 94] on div at bounding box center [185, 123] width 137 height 9
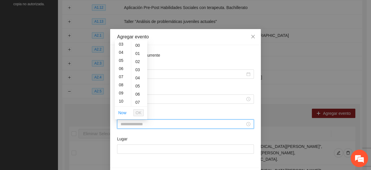
scroll to position [58, 0]
click at [122, 79] on div "15" at bounding box center [123, 80] width 16 height 8
type input "*****"
drag, startPoint x: 139, startPoint y: 110, endPoint x: 139, endPoint y: 117, distance: 7.3
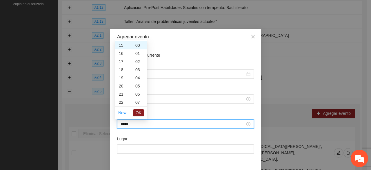
click at [138, 94] on span "OK" at bounding box center [139, 112] width 6 height 6
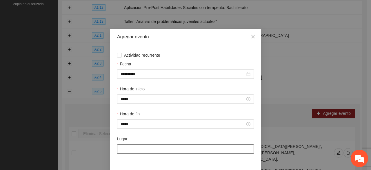
drag, startPoint x: 129, startPoint y: 148, endPoint x: 128, endPoint y: 141, distance: 7.6
click at [128, 94] on input "Lugar" at bounding box center [185, 148] width 137 height 9
type input "**********"
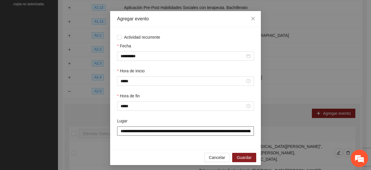
scroll to position [20, 0]
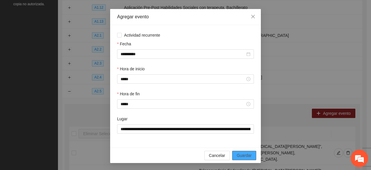
click at [239, 94] on span "Guardar" at bounding box center [244, 155] width 15 height 6
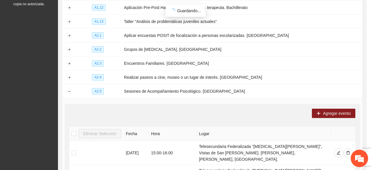
scroll to position [0, 0]
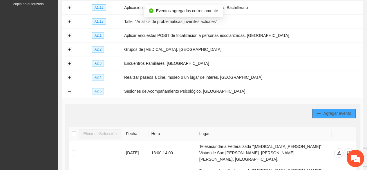
click at [322, 94] on button "Agregar evento" at bounding box center [333, 112] width 43 height 9
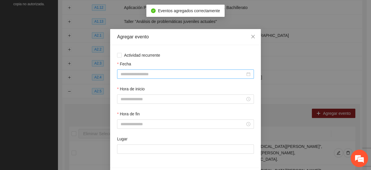
click at [159, 72] on input "Fecha" at bounding box center [183, 74] width 125 height 6
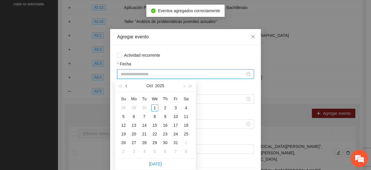
click at [125, 86] on span "button" at bounding box center [126, 86] width 3 height 3
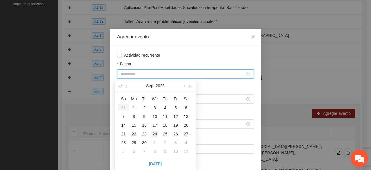
type input "**********"
drag, startPoint x: 155, startPoint y: 133, endPoint x: 153, endPoint y: 130, distance: 3.4
click at [154, 94] on div "24" at bounding box center [154, 133] width 7 height 7
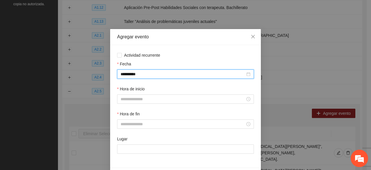
click at [123, 90] on label "Hora de inicio" at bounding box center [131, 89] width 28 height 6
click at [123, 94] on input "Hora de inicio" at bounding box center [183, 99] width 125 height 6
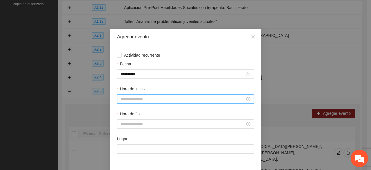
click at [129, 94] on div "Hora de inicio" at bounding box center [185, 98] width 139 height 25
click at [128, 94] on input "Hora de inicio" at bounding box center [183, 99] width 125 height 6
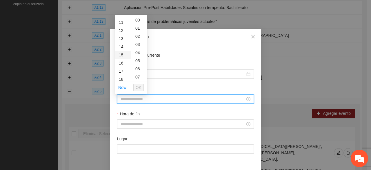
click at [121, 54] on div "15" at bounding box center [123, 55] width 16 height 8
type input "*****"
click at [137, 86] on span "OK" at bounding box center [139, 87] width 6 height 6
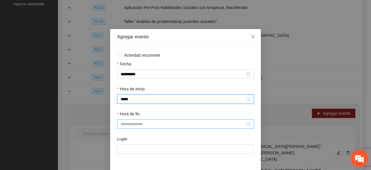
click at [142, 94] on div at bounding box center [185, 123] width 137 height 9
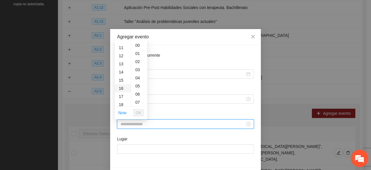
click at [124, 88] on div "16" at bounding box center [123, 88] width 16 height 8
type input "*****"
click at [137, 94] on span "OK" at bounding box center [139, 112] width 6 height 6
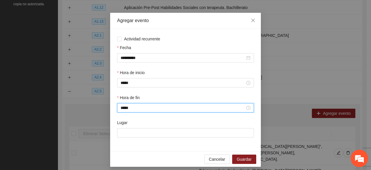
scroll to position [20, 0]
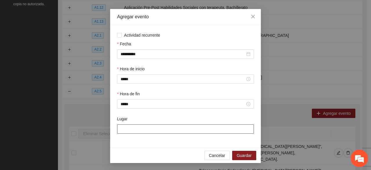
click at [145, 94] on input "Lugar" at bounding box center [185, 128] width 137 height 9
type input "**********"
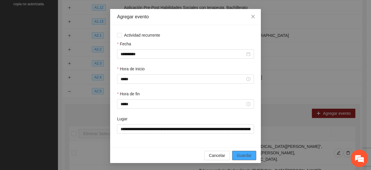
click at [247, 94] on span "Guardar" at bounding box center [244, 155] width 15 height 6
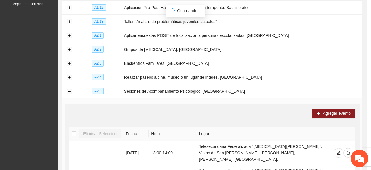
scroll to position [0, 0]
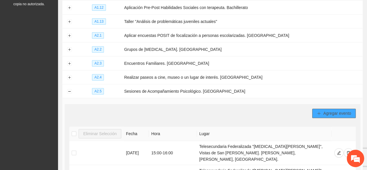
click at [320, 94] on icon "plus" at bounding box center [319, 113] width 4 height 4
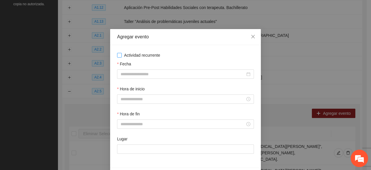
click at [140, 54] on span "Actividad recurrente" at bounding box center [142, 55] width 41 height 6
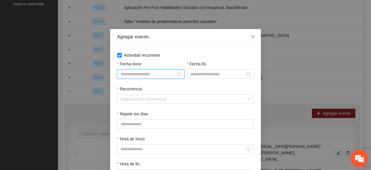
click at [145, 73] on input "Fecha inicio" at bounding box center [148, 74] width 55 height 6
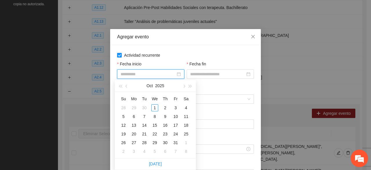
type input "**********"
drag, startPoint x: 125, startPoint y: 88, endPoint x: 135, endPoint y: 103, distance: 18.0
click at [125, 88] on button "button" at bounding box center [126, 86] width 6 height 12
type input "**********"
click at [134, 94] on div "22" at bounding box center [133, 133] width 7 height 7
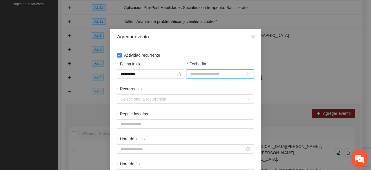
click at [202, 74] on input "Fecha fin" at bounding box center [217, 74] width 55 height 6
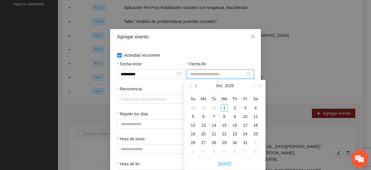
click at [196, 85] on span "button" at bounding box center [196, 86] width 3 height 3
type input "**********"
drag, startPoint x: 215, startPoint y: 145, endPoint x: 211, endPoint y: 138, distance: 7.9
click at [214, 94] on div "30" at bounding box center [213, 142] width 7 height 7
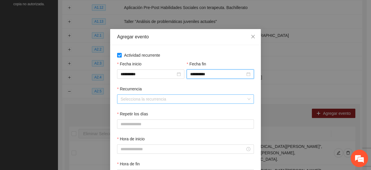
click at [147, 94] on input "Recurrencia" at bounding box center [184, 98] width 126 height 9
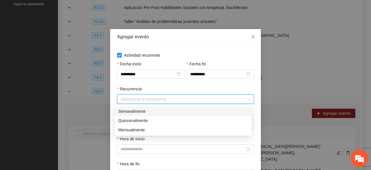
drag, startPoint x: 141, startPoint y: 108, endPoint x: 144, endPoint y: 109, distance: 3.1
click at [141, 94] on div "Semanalmente" at bounding box center [183, 110] width 137 height 9
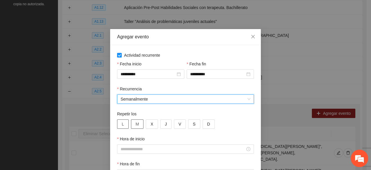
click at [122, 94] on span "L" at bounding box center [123, 124] width 2 height 6
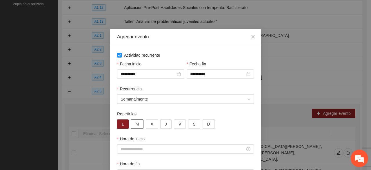
click at [131, 94] on button "M" at bounding box center [137, 123] width 13 height 9
click at [132, 94] on input "Hora de inicio" at bounding box center [183, 148] width 125 height 6
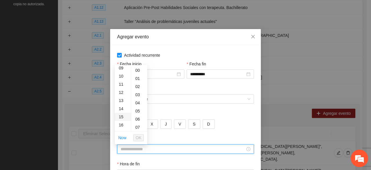
scroll to position [87, 0]
drag, startPoint x: 122, startPoint y: 96, endPoint x: 139, endPoint y: 128, distance: 36.0
click at [122, 94] on div "14" at bounding box center [123, 97] width 16 height 8
type input "*****"
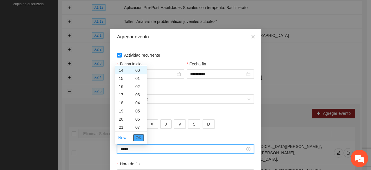
click at [140, 94] on span "OK" at bounding box center [139, 137] width 6 height 6
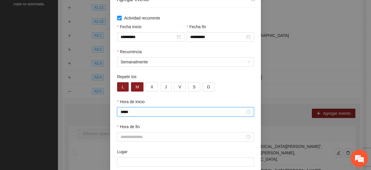
scroll to position [58, 0]
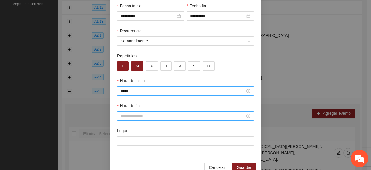
drag, startPoint x: 129, startPoint y: 117, endPoint x: 125, endPoint y: 112, distance: 6.6
click at [128, 94] on input "Hora de fin" at bounding box center [183, 115] width 125 height 6
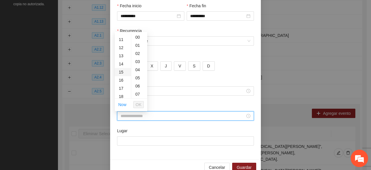
click at [121, 72] on div "15" at bounding box center [123, 72] width 16 height 8
type input "*****"
click at [138, 94] on span "OK" at bounding box center [139, 104] width 6 height 6
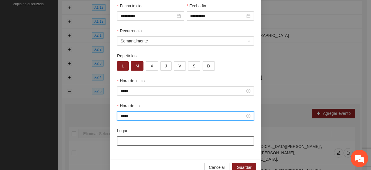
click at [124, 94] on input "Lugar" at bounding box center [185, 140] width 137 height 9
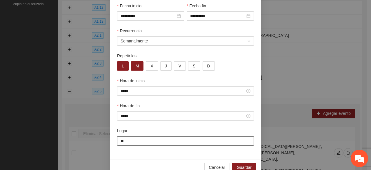
type input "**********"
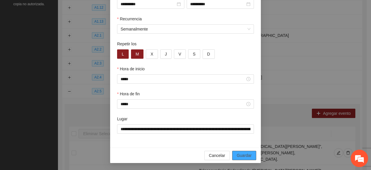
click at [248, 94] on span "Guardar" at bounding box center [244, 155] width 15 height 6
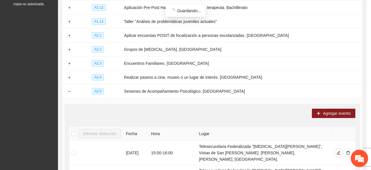
scroll to position [41, 0]
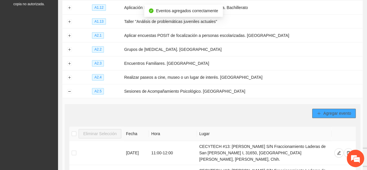
click at [326, 94] on span "Agregar evento" at bounding box center [337, 113] width 28 height 6
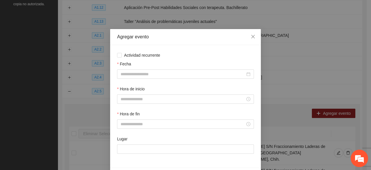
drag, startPoint x: 138, startPoint y: 53, endPoint x: 138, endPoint y: 60, distance: 6.7
click at [138, 53] on span "Actividad recurrente" at bounding box center [142, 55] width 41 height 6
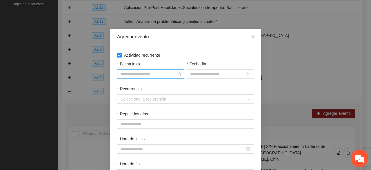
click at [141, 76] on input "Fecha inicio" at bounding box center [148, 74] width 55 height 6
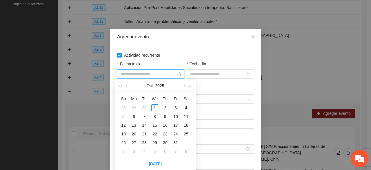
click at [127, 86] on span "button" at bounding box center [126, 86] width 3 height 3
type input "**********"
click at [134, 94] on div "22" at bounding box center [133, 133] width 7 height 7
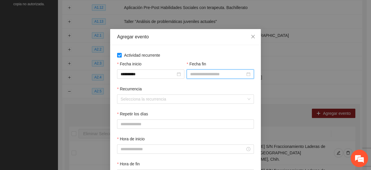
click at [193, 77] on input "Fecha fin" at bounding box center [217, 74] width 55 height 6
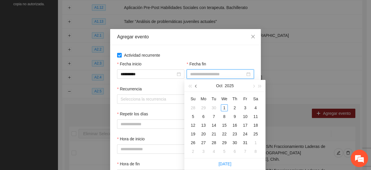
click at [197, 86] on span "button" at bounding box center [196, 86] width 3 height 3
type input "**********"
click at [214, 94] on div "30" at bounding box center [213, 142] width 7 height 7
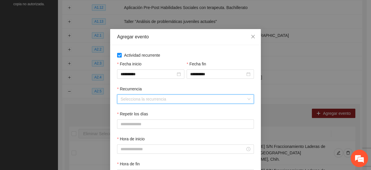
click at [133, 94] on input "Recurrencia" at bounding box center [184, 98] width 126 height 9
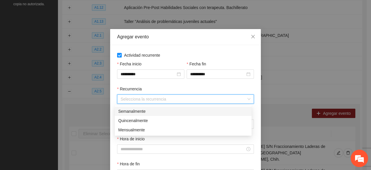
click at [132, 94] on div "Semanalmente" at bounding box center [183, 111] width 130 height 6
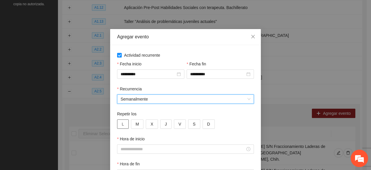
click at [125, 94] on button "L" at bounding box center [123, 123] width 12 height 9
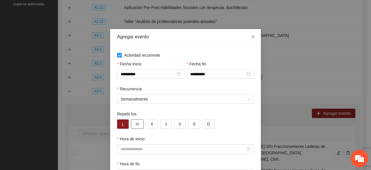
click at [131, 94] on button "M" at bounding box center [137, 123] width 13 height 9
click at [136, 94] on input "Hora de inicio" at bounding box center [183, 148] width 125 height 6
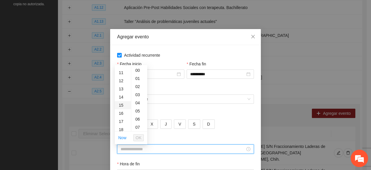
click at [122, 94] on div "15" at bounding box center [123, 105] width 16 height 8
type input "*****"
drag, startPoint x: 141, startPoint y: 136, endPoint x: 138, endPoint y: 153, distance: 16.8
click at [141, 94] on span "OK" at bounding box center [139, 137] width 6 height 6
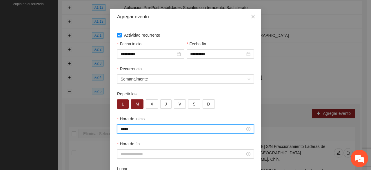
scroll to position [29, 0]
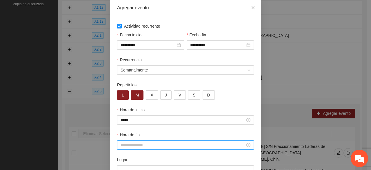
click at [127, 94] on div at bounding box center [185, 144] width 137 height 9
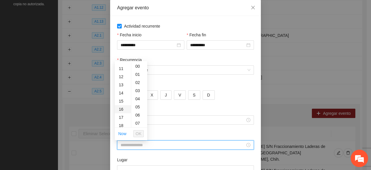
click at [122, 94] on div "16" at bounding box center [123, 109] width 16 height 8
type input "*****"
click at [138, 94] on span "OK" at bounding box center [139, 133] width 6 height 6
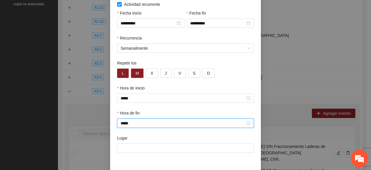
scroll to position [70, 0]
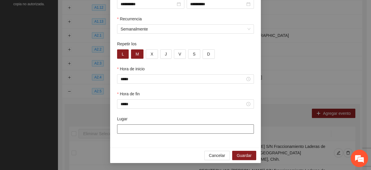
click at [132, 94] on input "Lugar" at bounding box center [185, 128] width 137 height 9
type input "**********"
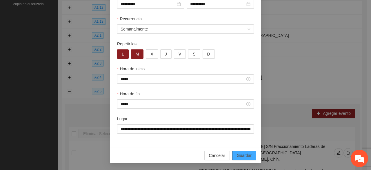
click at [245, 94] on span "Guardar" at bounding box center [244, 155] width 15 height 6
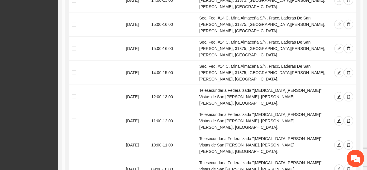
scroll to position [885, 0]
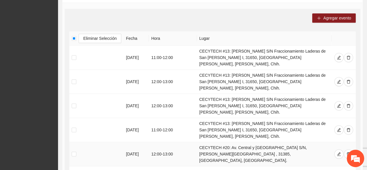
scroll to position [132, 0]
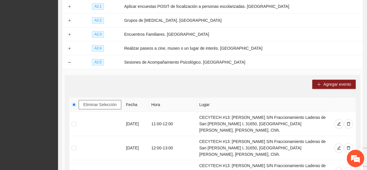
click at [90, 94] on span "Eliminar Selección" at bounding box center [99, 104] width 33 height 6
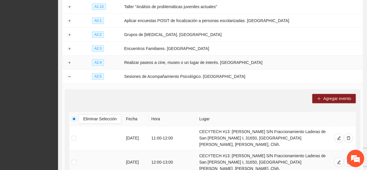
scroll to position [161, 0]
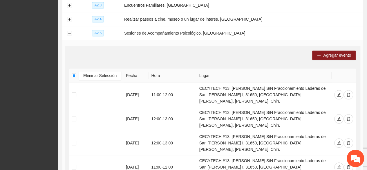
click at [93, 68] on th "Eliminar Selección" at bounding box center [96, 75] width 54 height 14
click at [93, 72] on span "Eliminar Selección" at bounding box center [99, 75] width 33 height 6
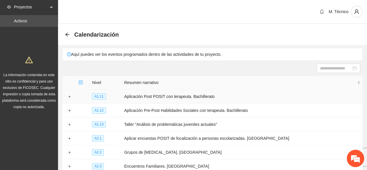
scroll to position [145, 0]
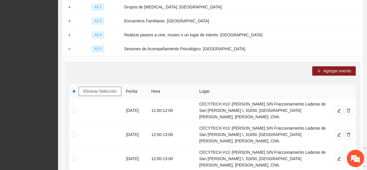
click at [91, 91] on span "Eliminar Selección" at bounding box center [99, 91] width 33 height 6
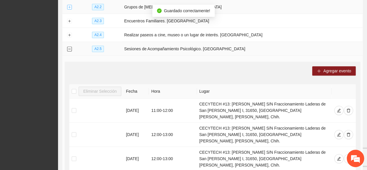
click at [68, 47] on button "Collapse row" at bounding box center [69, 49] width 5 height 5
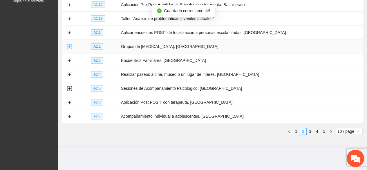
scroll to position [103, 0]
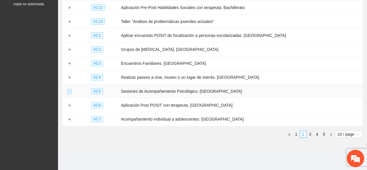
click at [69, 89] on button "Expand row" at bounding box center [69, 91] width 5 height 5
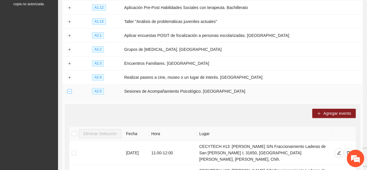
scroll to position [145, 0]
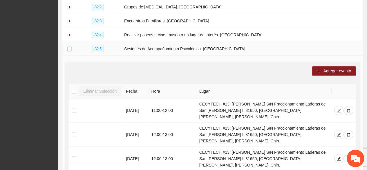
click at [69, 88] on th "Eliminar Selección" at bounding box center [96, 91] width 54 height 14
click at [69, 47] on button "Collapse row" at bounding box center [69, 49] width 5 height 5
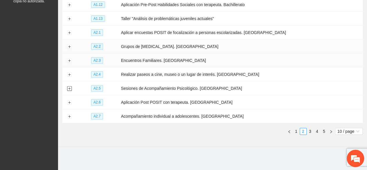
scroll to position [103, 0]
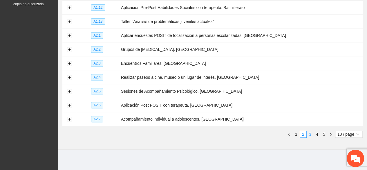
click at [312, 94] on link "3" at bounding box center [310, 134] width 6 height 6
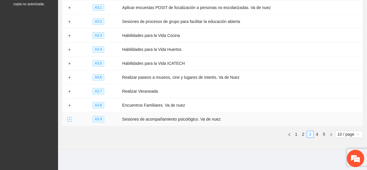
click at [68, 94] on button "Expand row" at bounding box center [69, 119] width 5 height 5
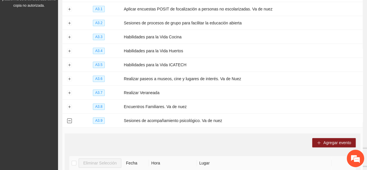
scroll to position [0, 0]
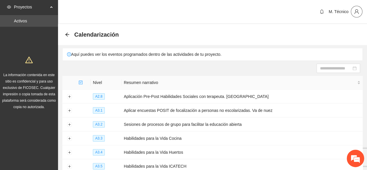
click at [357, 10] on icon "user" at bounding box center [356, 11] width 5 height 5
click at [335, 35] on span "Cerrar sesión" at bounding box center [341, 33] width 37 height 6
